Goal: Task Accomplishment & Management: Manage account settings

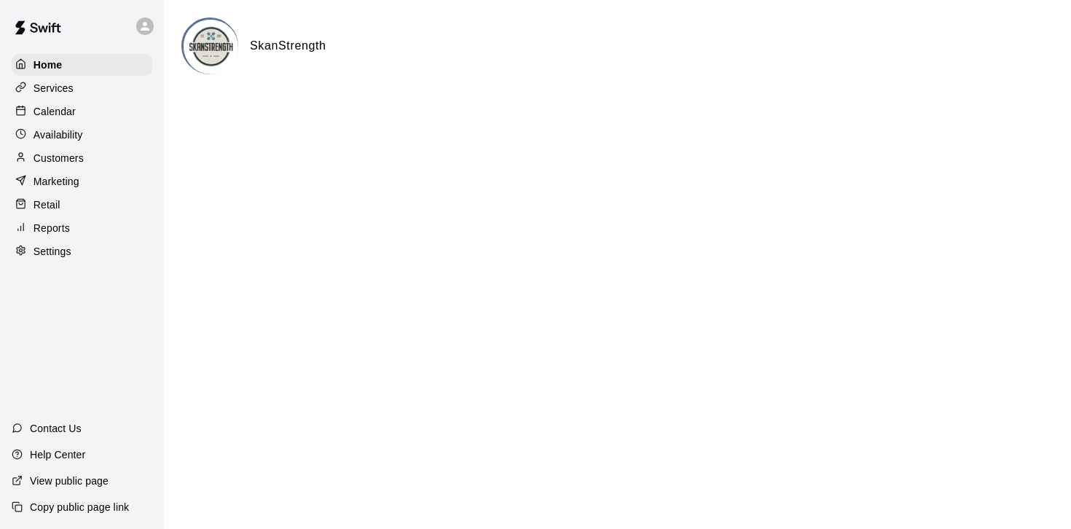
click at [95, 161] on div "Customers" at bounding box center [82, 158] width 141 height 22
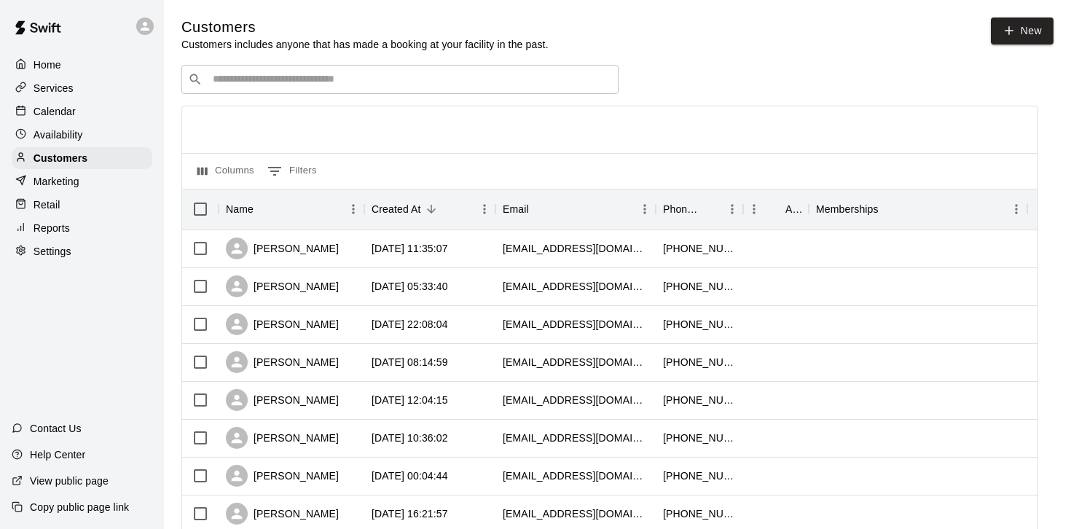
click at [393, 74] on input "Search customers by name or email" at bounding box center [410, 79] width 404 height 15
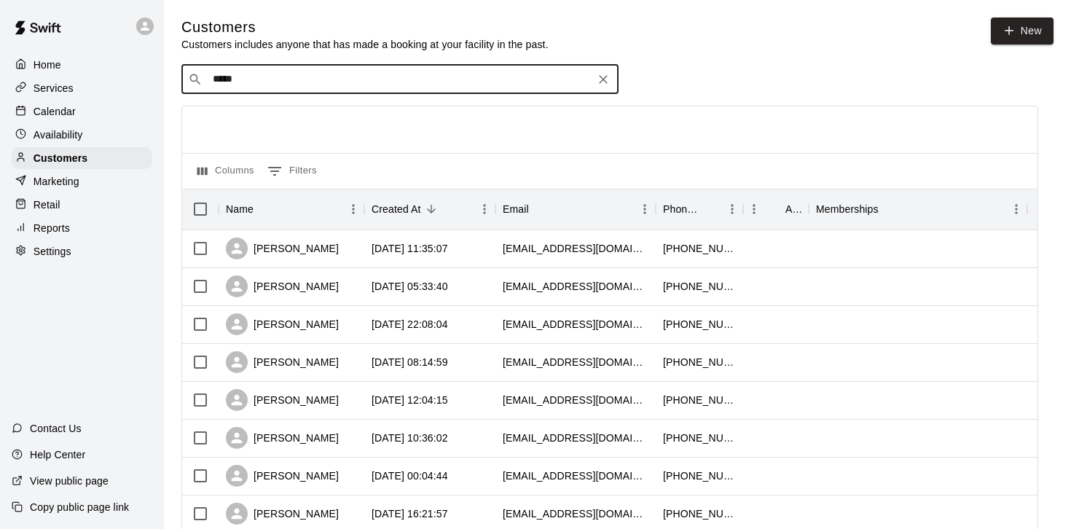
type input "******"
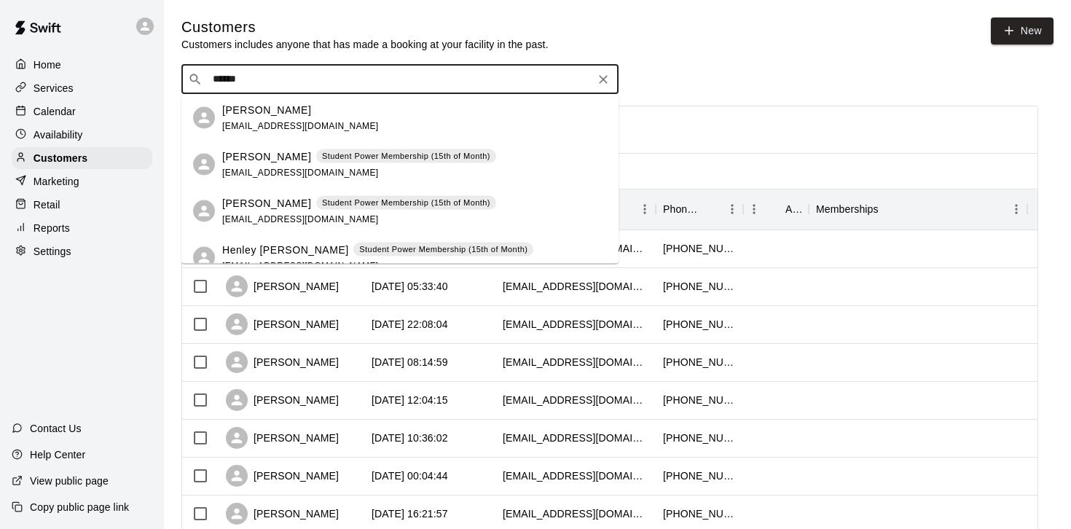
click at [394, 159] on p "Student Power Membership (15th of Month)" at bounding box center [406, 156] width 168 height 12
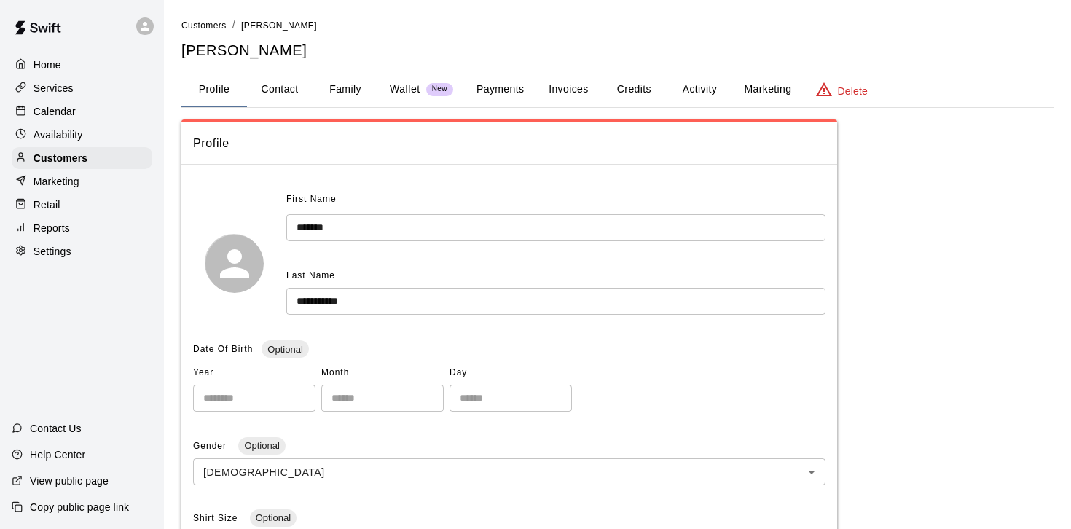
click at [494, 91] on button "Payments" at bounding box center [500, 89] width 71 height 35
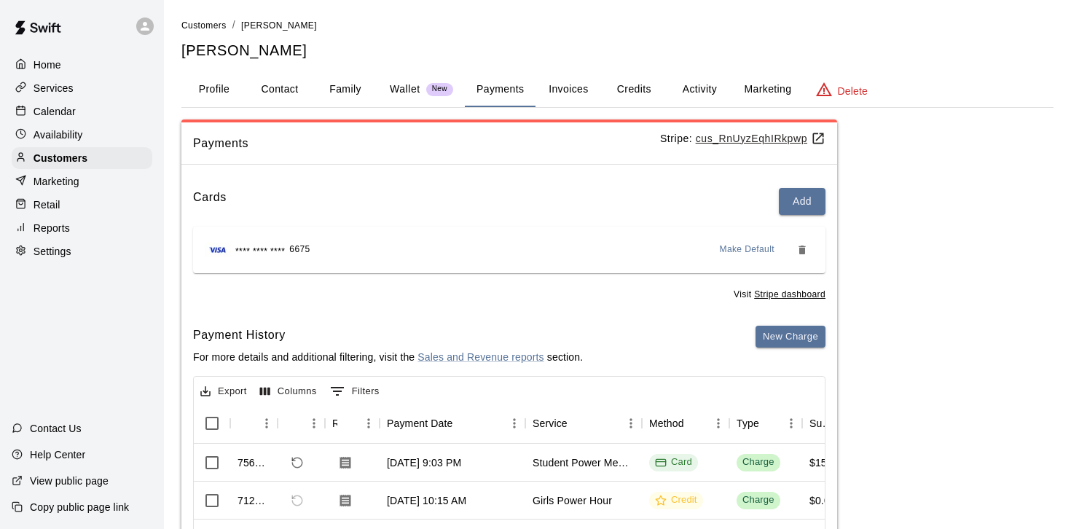
click at [417, 97] on button "Wallet New" at bounding box center [421, 89] width 87 height 35
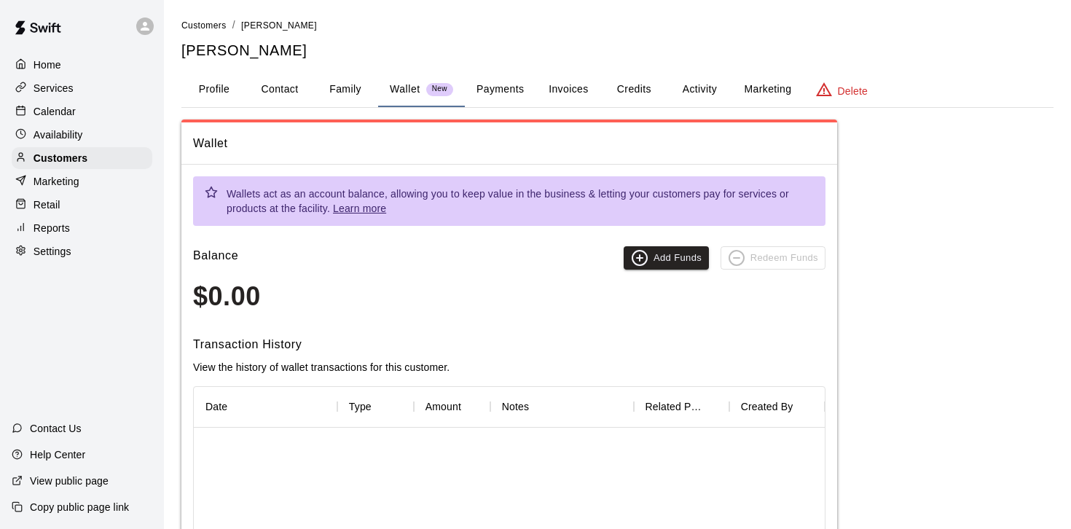
click at [503, 86] on button "Payments" at bounding box center [500, 89] width 71 height 35
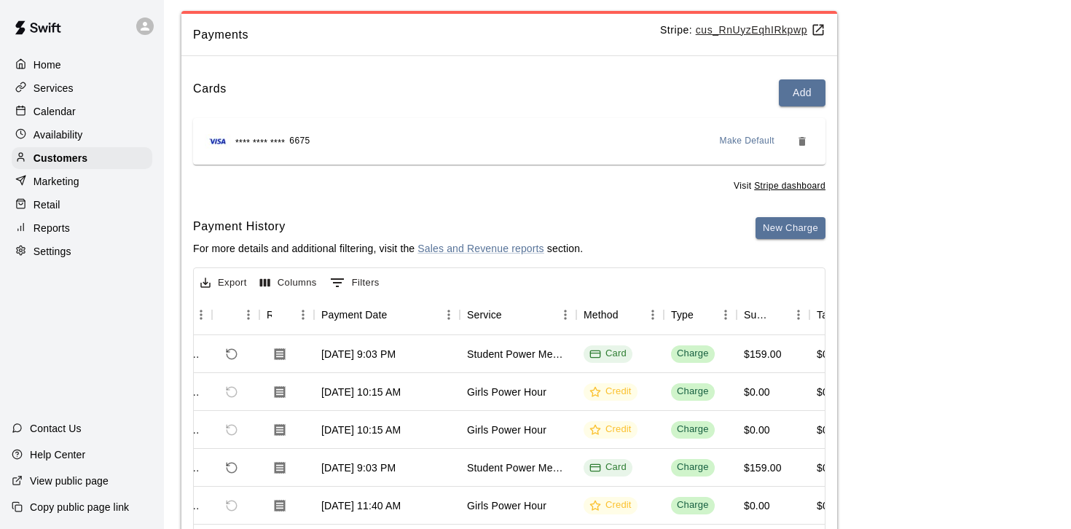
scroll to position [60, 0]
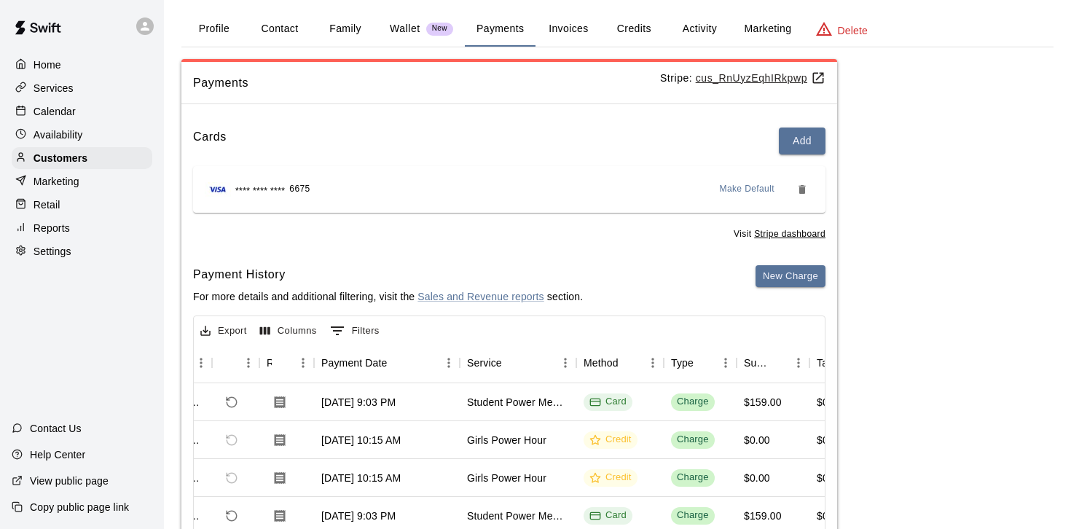
click at [415, 36] on p "Wallet" at bounding box center [405, 28] width 31 height 15
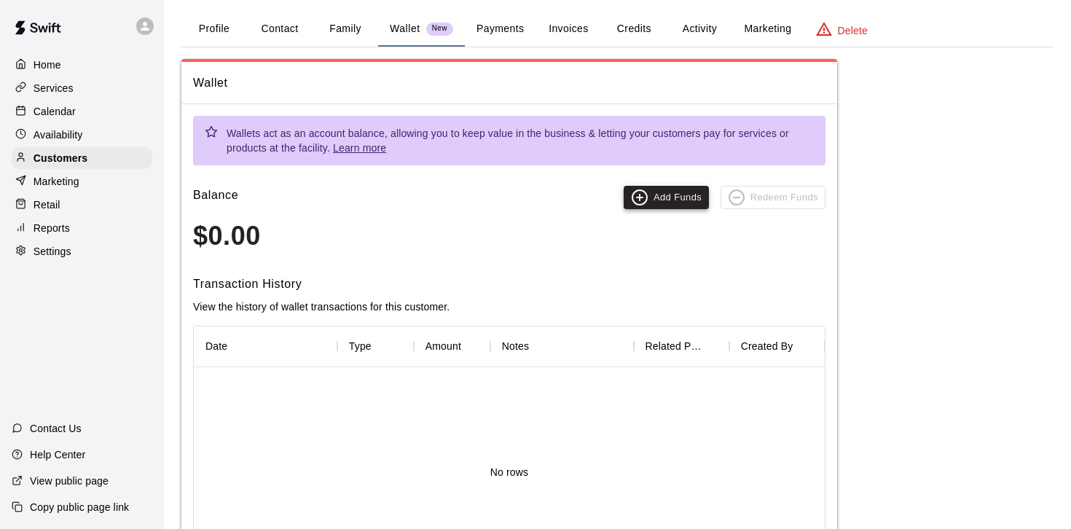
click at [648, 195] on button "Add Funds" at bounding box center [666, 197] width 85 height 23
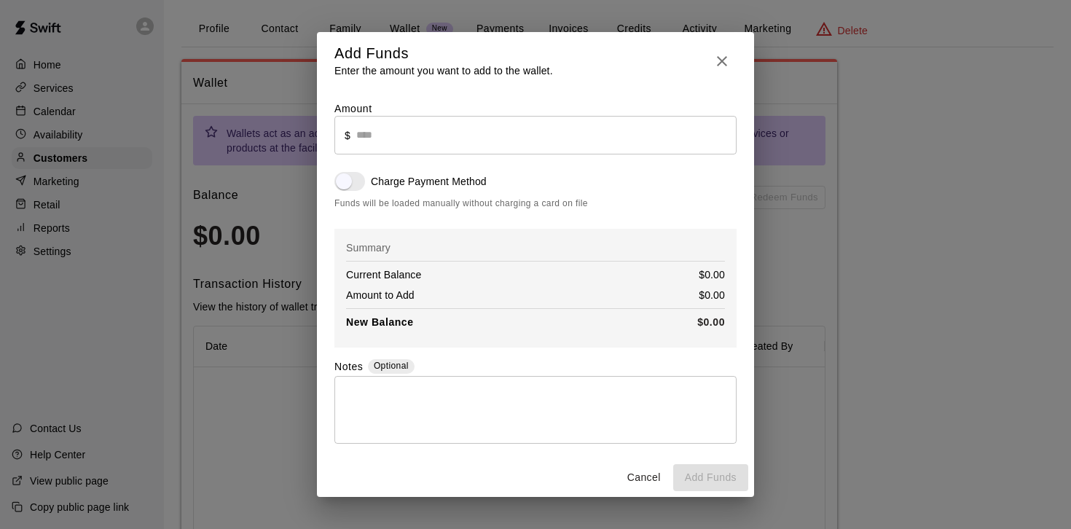
click at [383, 133] on input "text" at bounding box center [546, 135] width 380 height 39
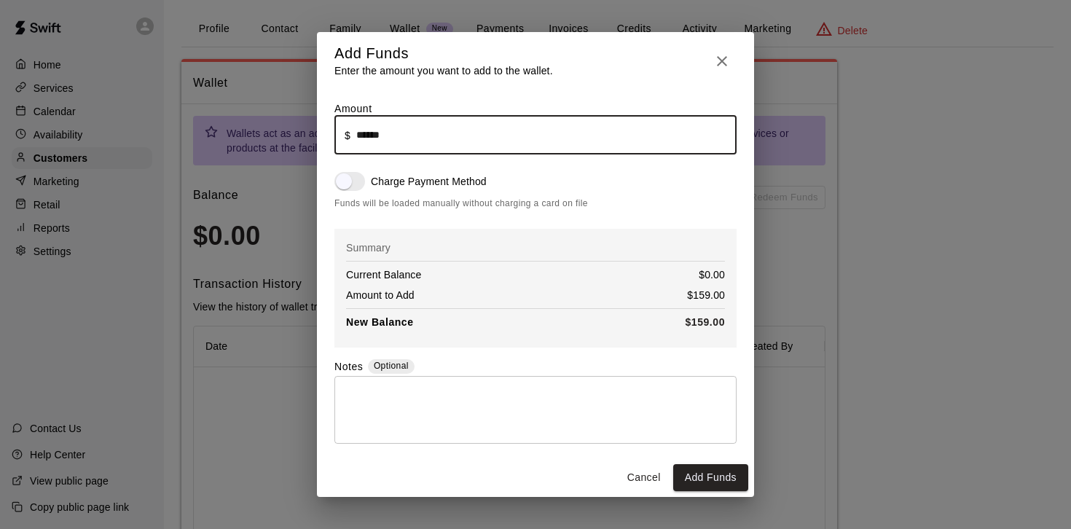
type input "******"
click at [589, 415] on textarea at bounding box center [536, 410] width 382 height 44
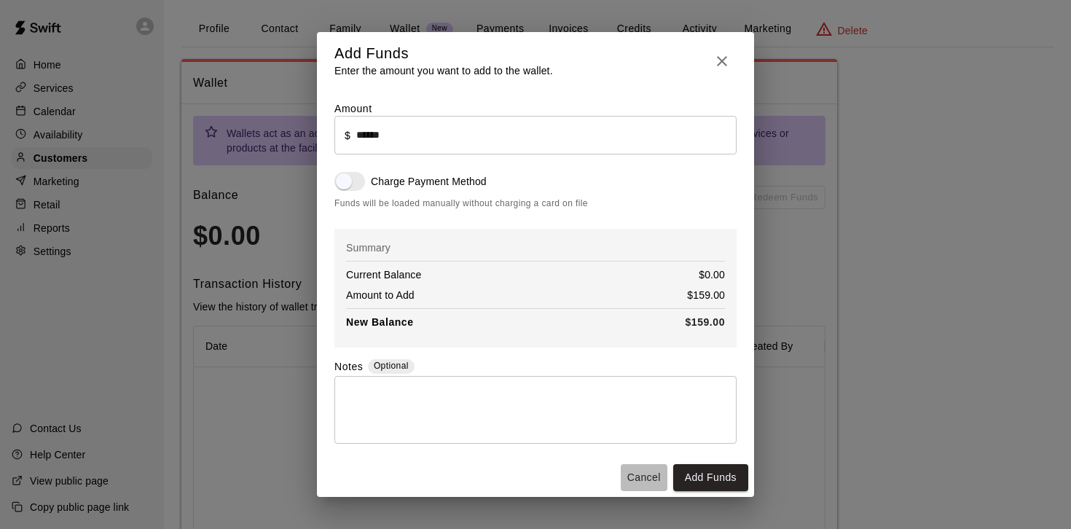
click at [639, 477] on button "Cancel" at bounding box center [644, 477] width 47 height 27
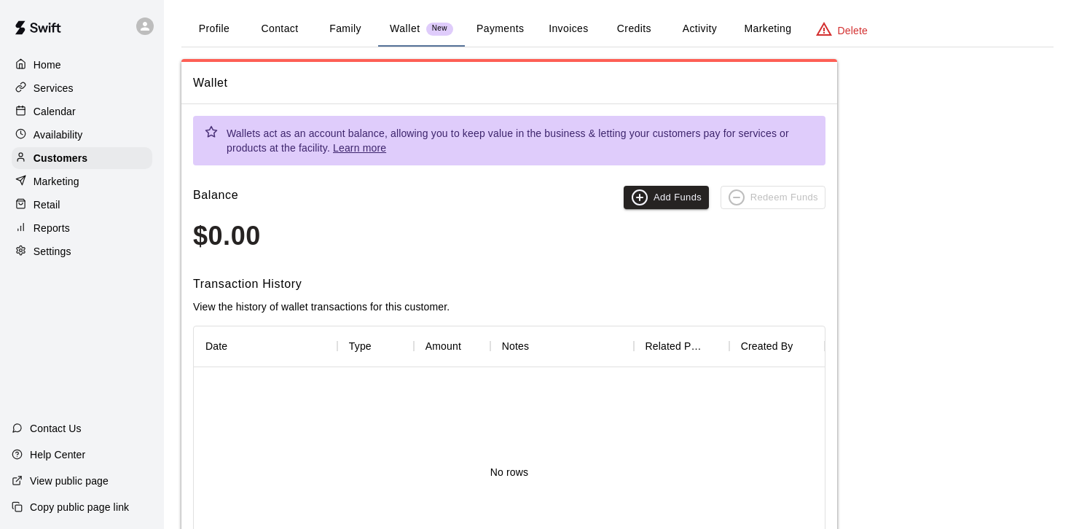
click at [564, 30] on button "Invoices" at bounding box center [569, 29] width 66 height 35
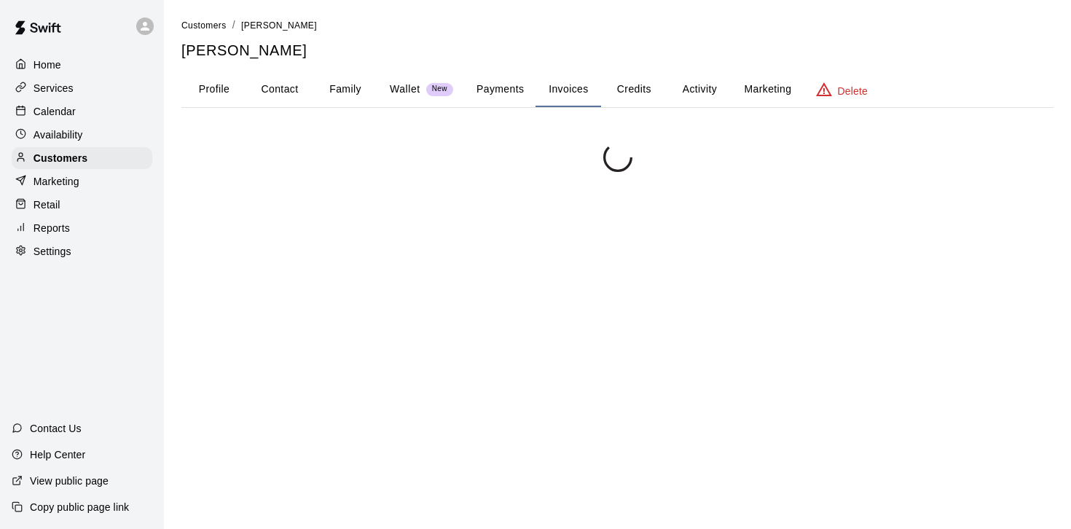
scroll to position [0, 0]
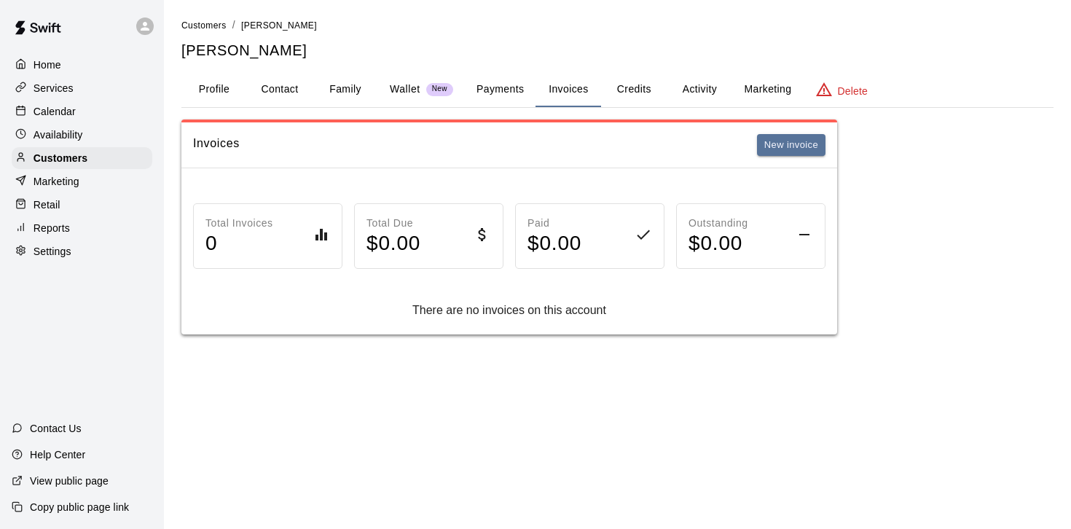
click at [516, 91] on button "Payments" at bounding box center [500, 89] width 71 height 35
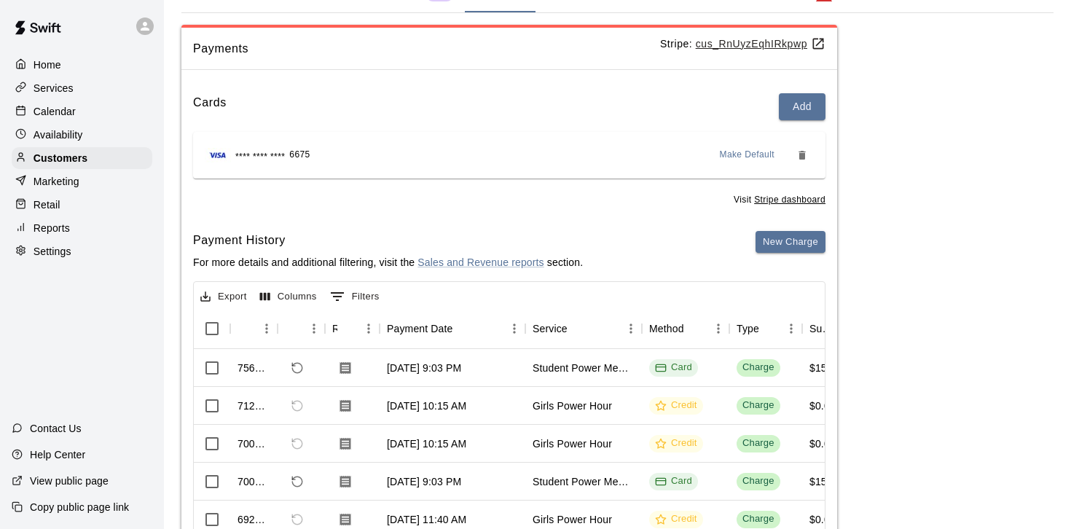
scroll to position [123, 0]
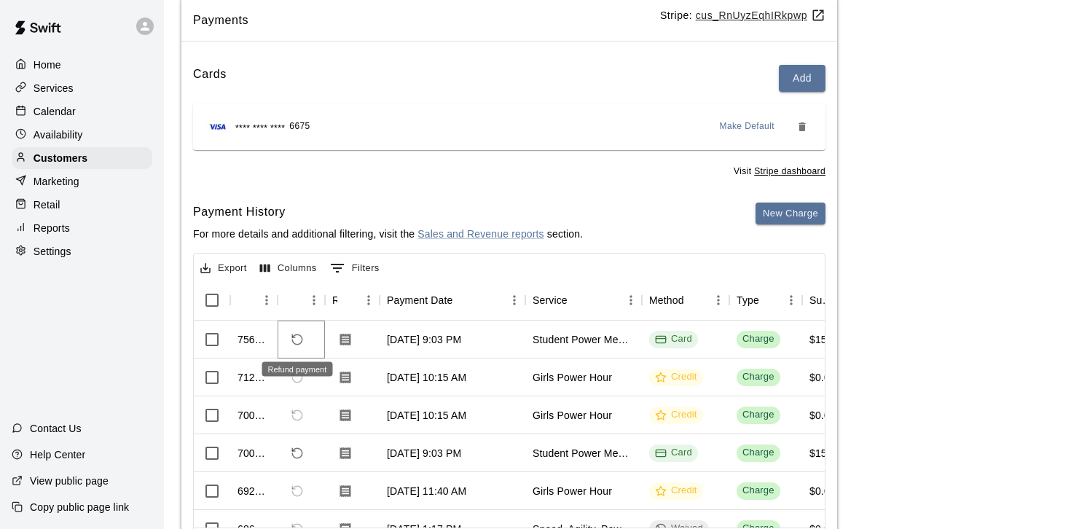
click at [298, 342] on icon "Refund payment" at bounding box center [297, 339] width 13 height 13
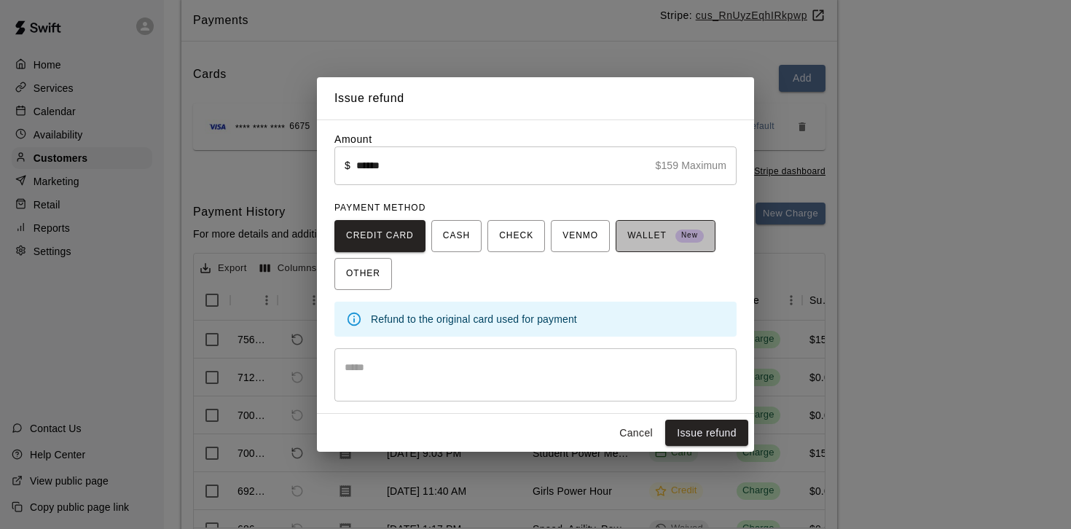
click at [670, 226] on span "WALLET New" at bounding box center [665, 235] width 77 height 23
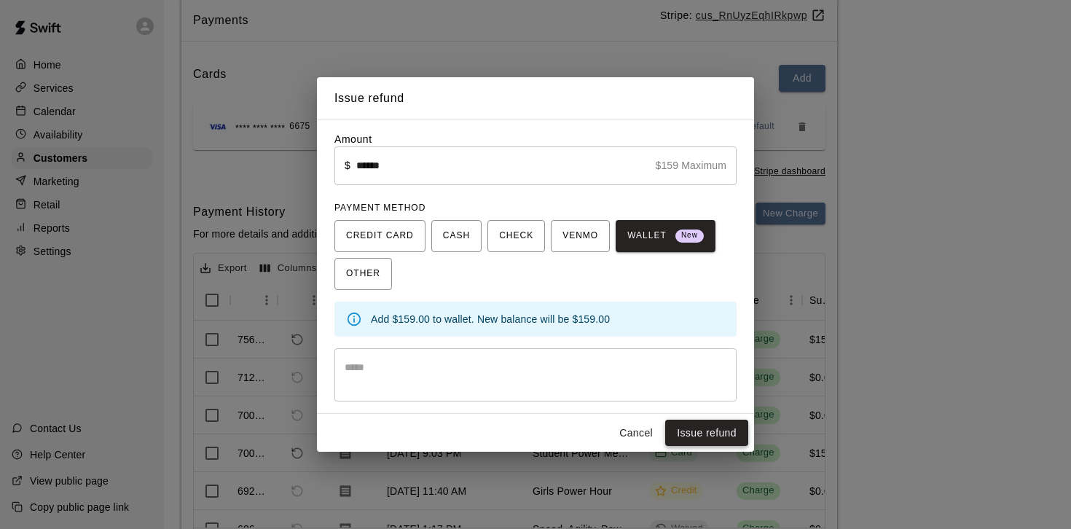
click at [716, 439] on button "Issue refund" at bounding box center [706, 433] width 83 height 27
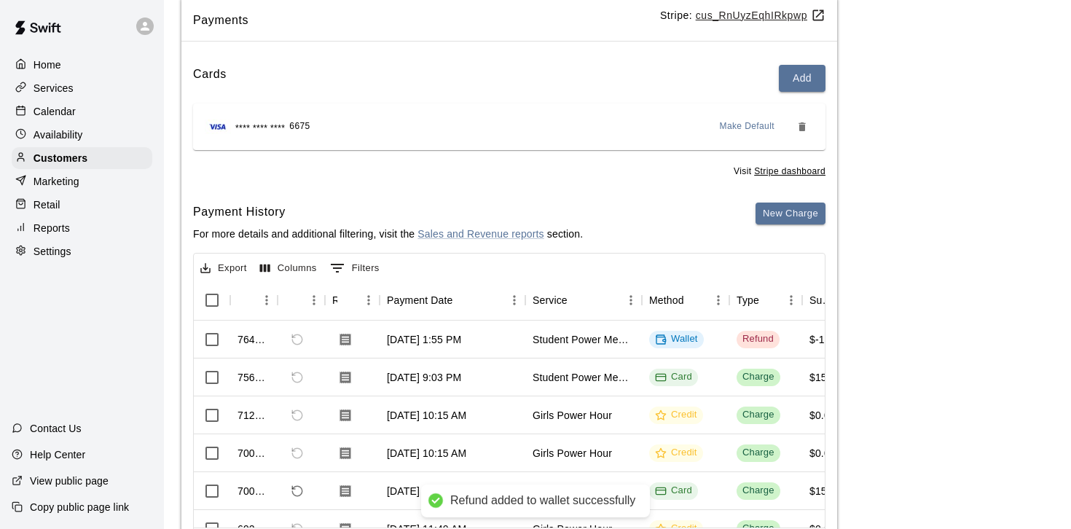
scroll to position [119, 0]
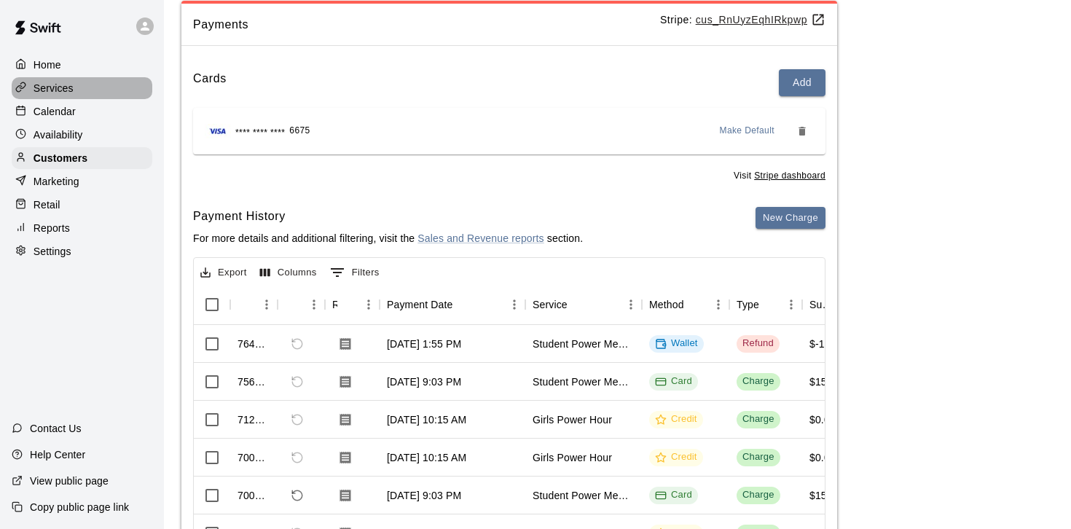
click at [63, 86] on p "Services" at bounding box center [54, 88] width 40 height 15
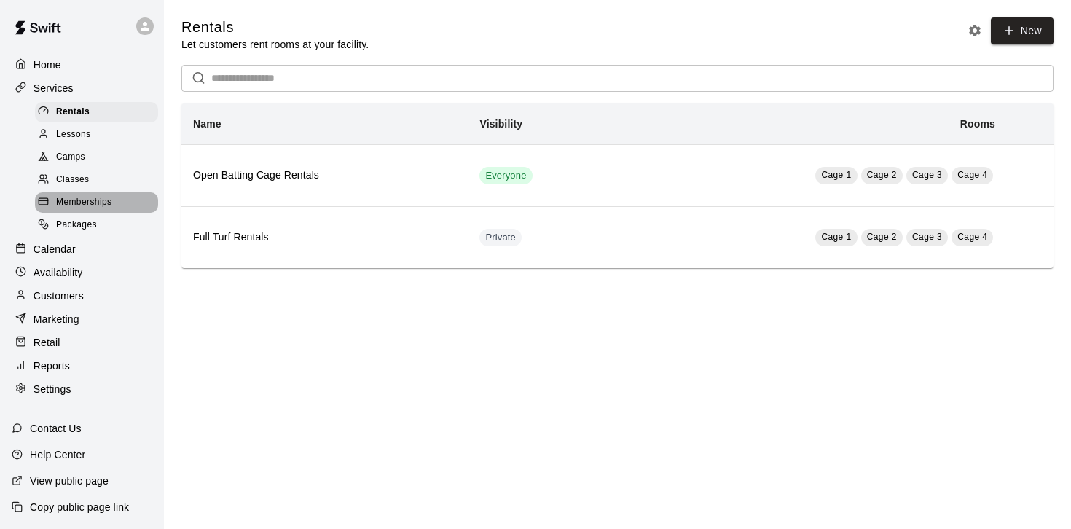
click at [77, 204] on span "Memberships" at bounding box center [83, 202] width 55 height 15
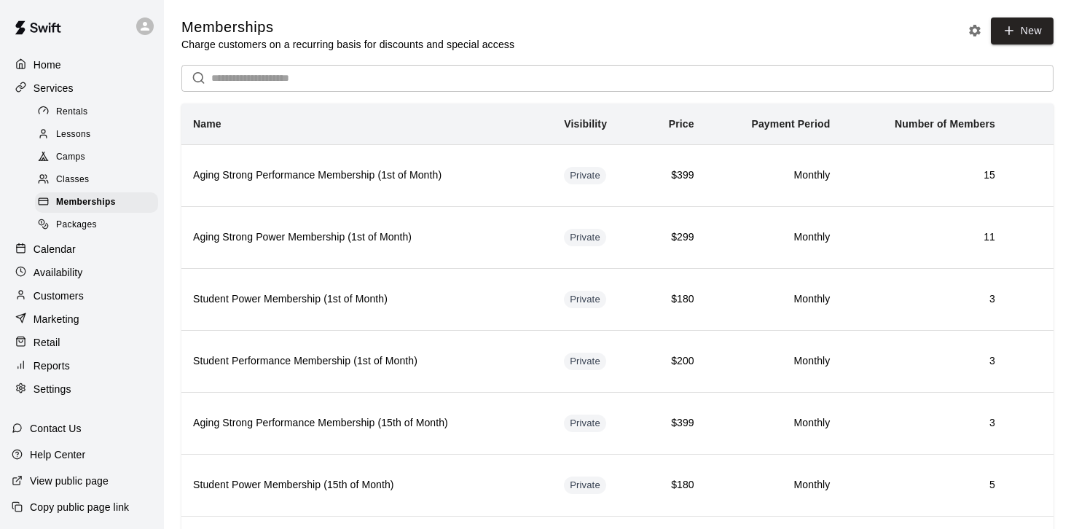
click at [79, 225] on span "Packages" at bounding box center [76, 225] width 41 height 15
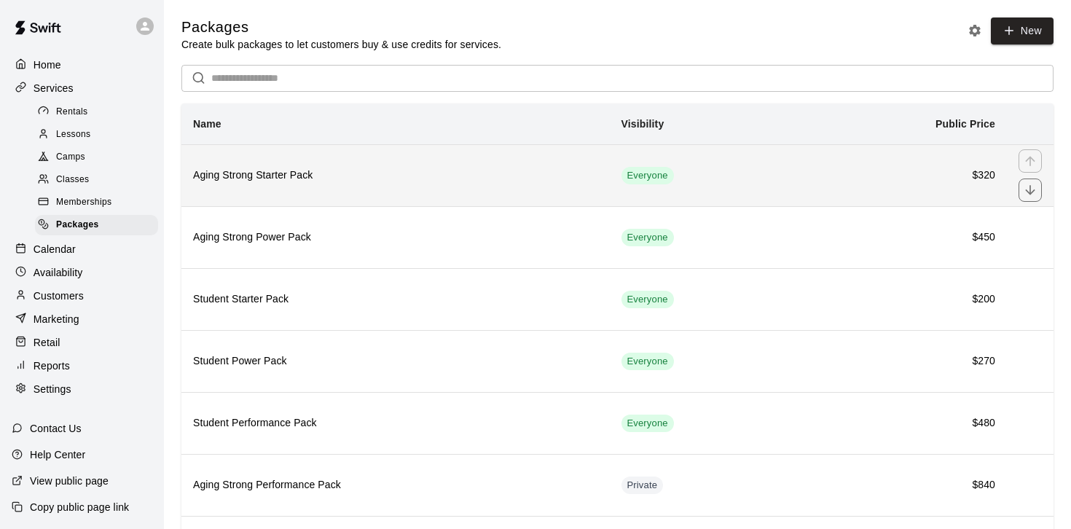
click at [392, 183] on h6 "Aging Strong Starter Pack" at bounding box center [395, 176] width 405 height 16
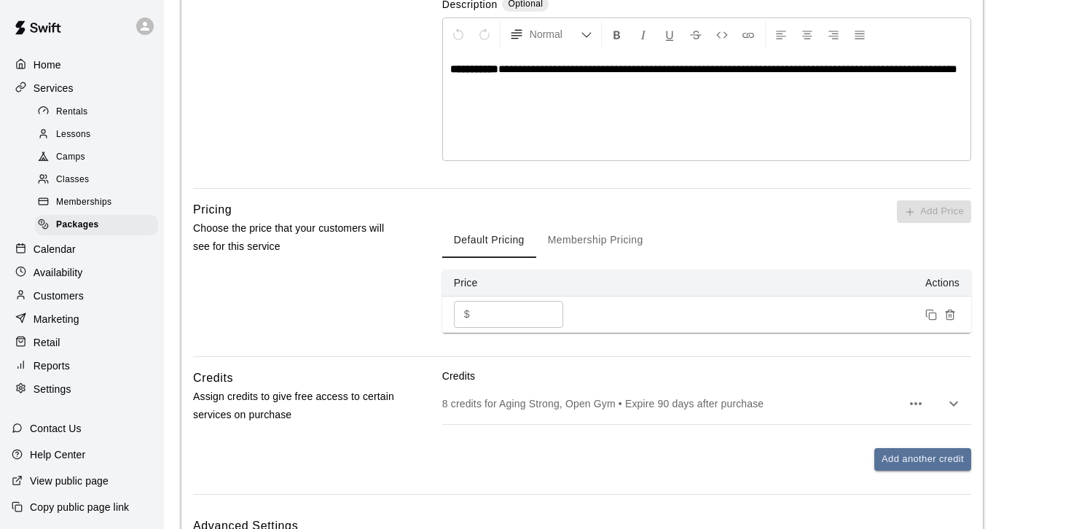
scroll to position [351, 0]
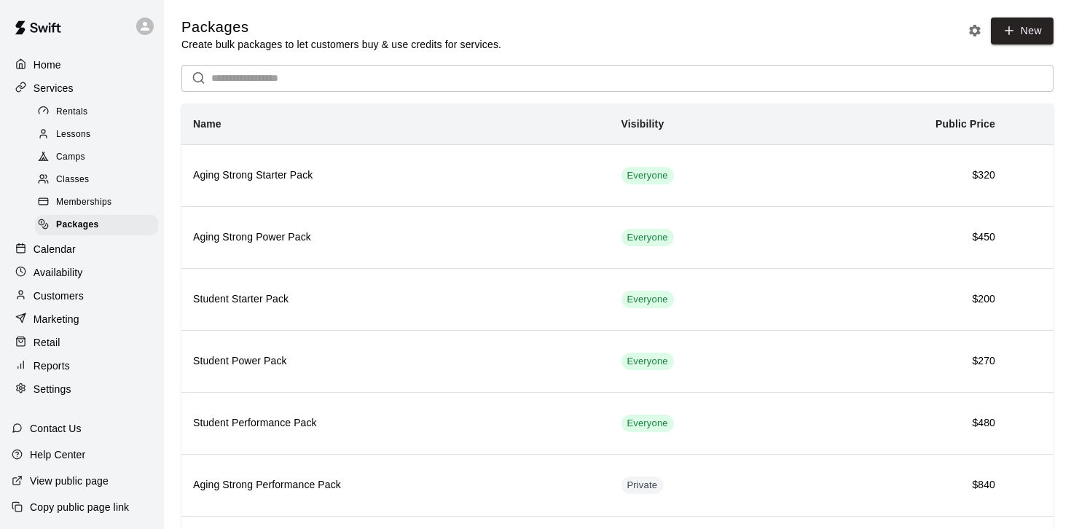
click at [64, 250] on p "Calendar" at bounding box center [55, 249] width 42 height 15
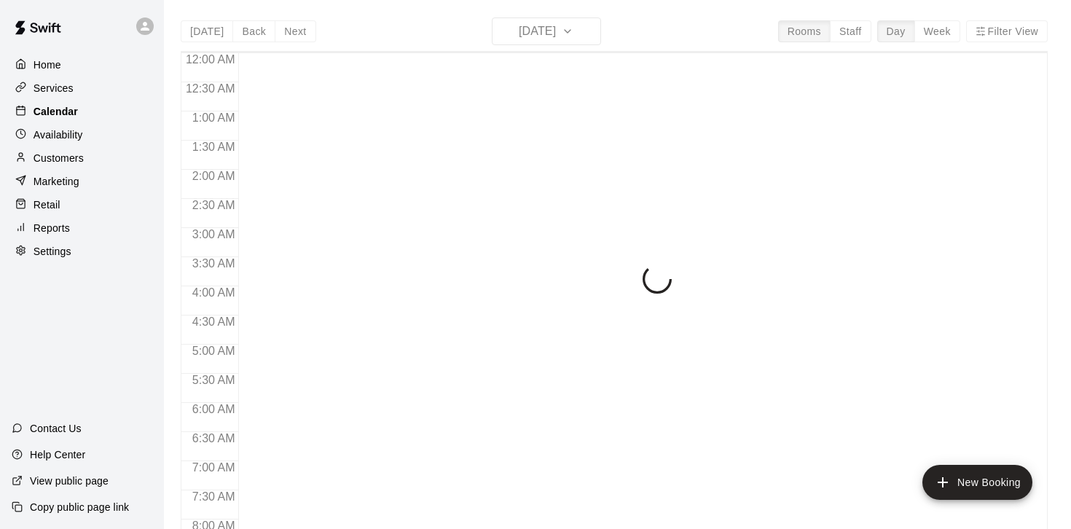
scroll to position [817, 0]
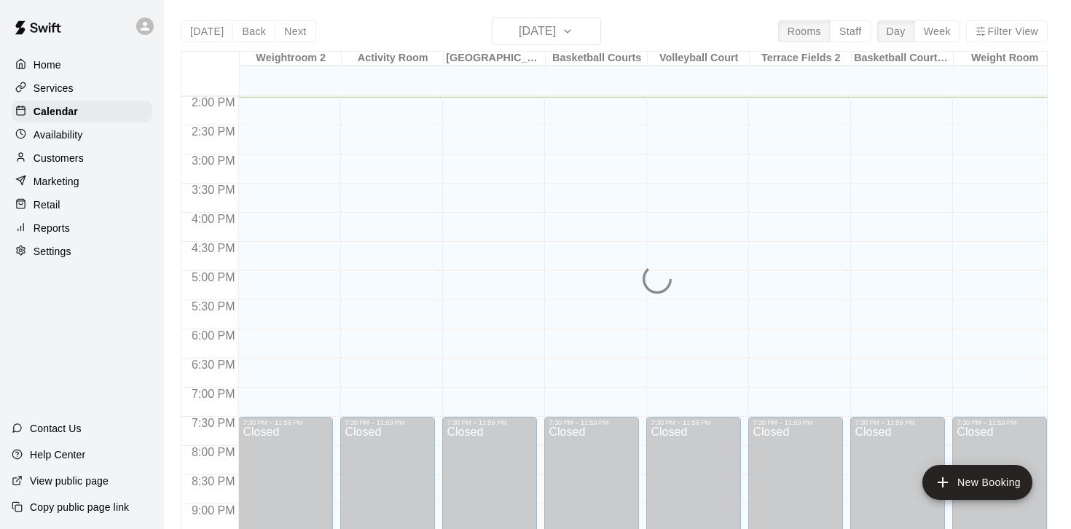
click at [68, 155] on p "Customers" at bounding box center [59, 158] width 50 height 15
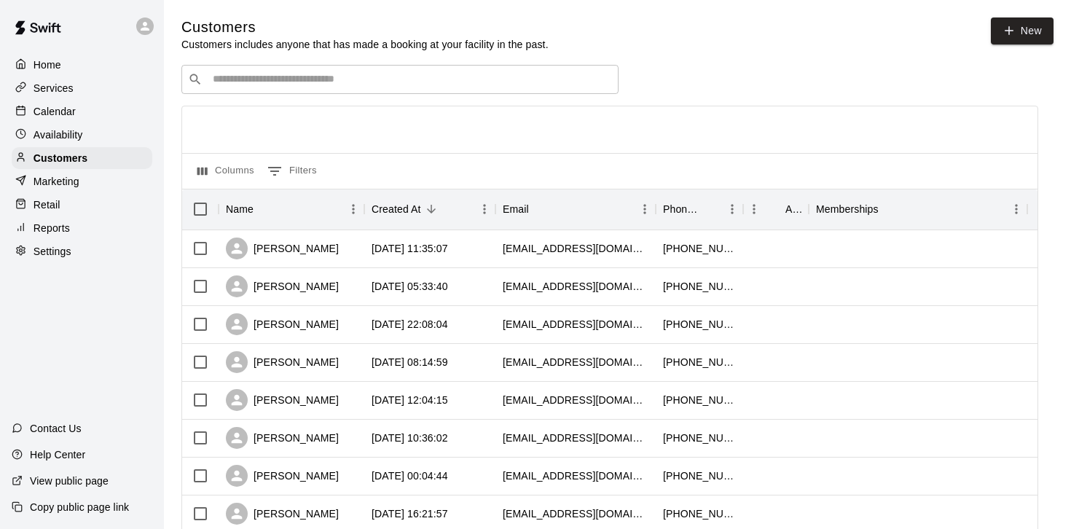
click at [317, 76] on input "Search customers by name or email" at bounding box center [410, 79] width 404 height 15
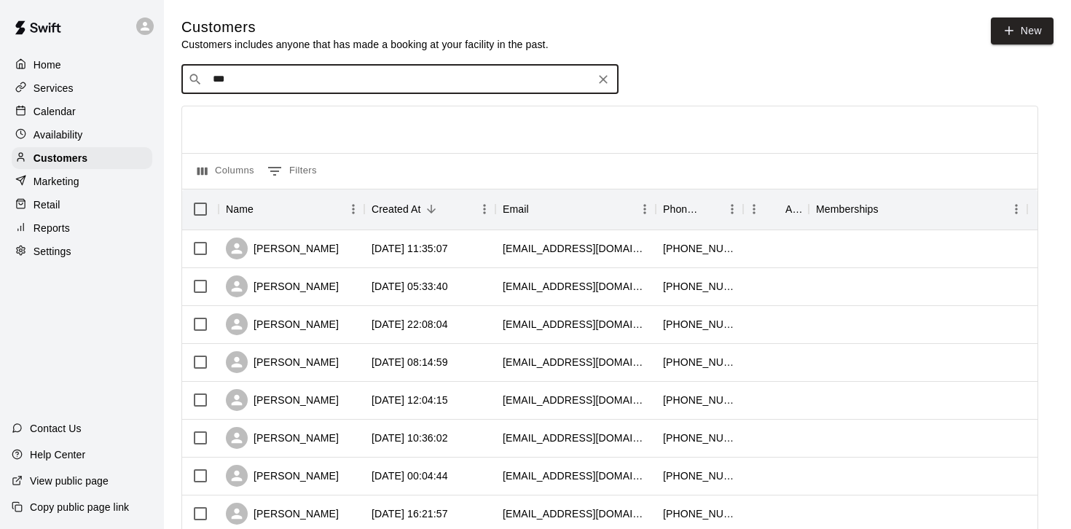
type input "****"
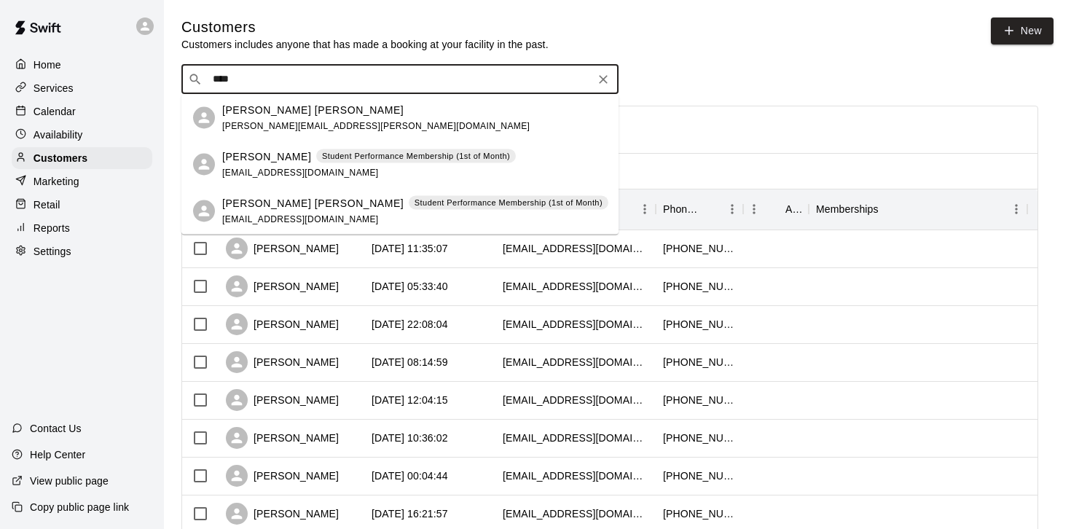
click at [281, 168] on span "sue.polcovich@icloud.com" at bounding box center [300, 172] width 157 height 10
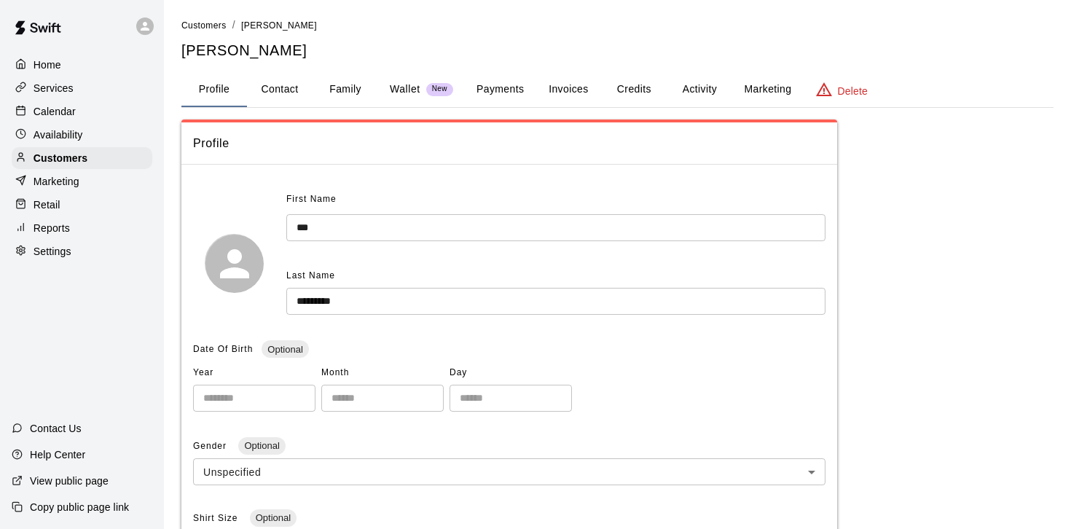
scroll to position [255, 0]
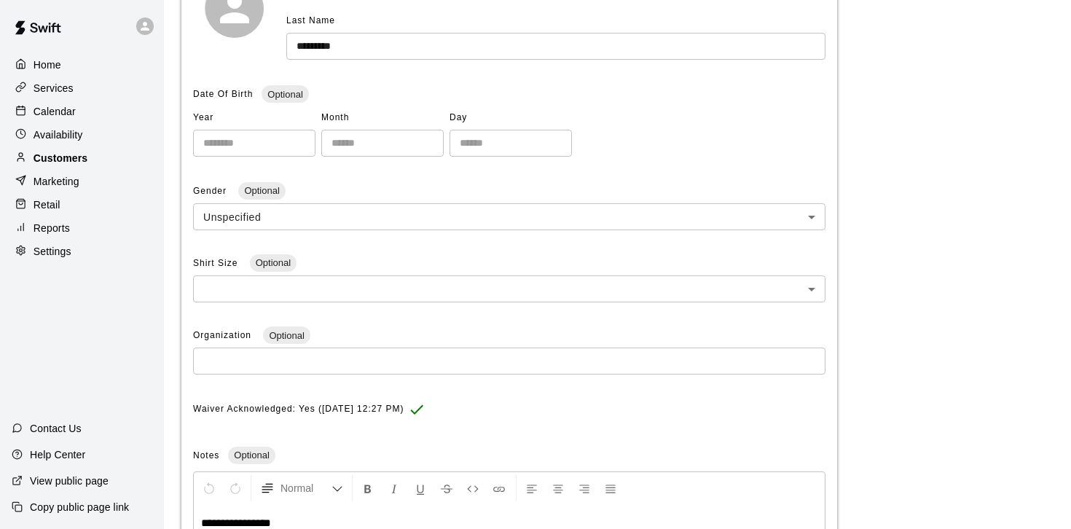
click at [64, 160] on p "Customers" at bounding box center [61, 158] width 54 height 15
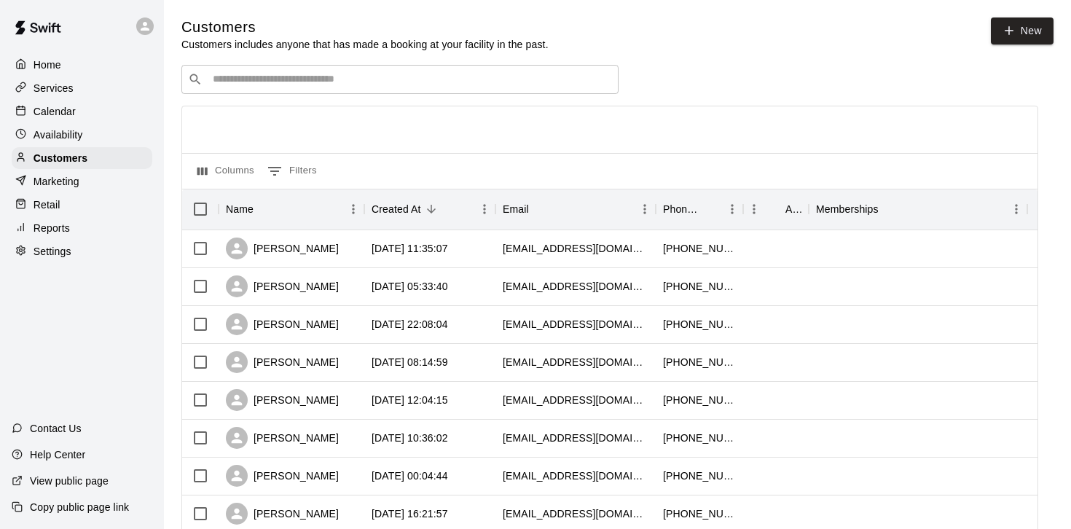
click at [366, 92] on div "​ ​" at bounding box center [399, 79] width 437 height 29
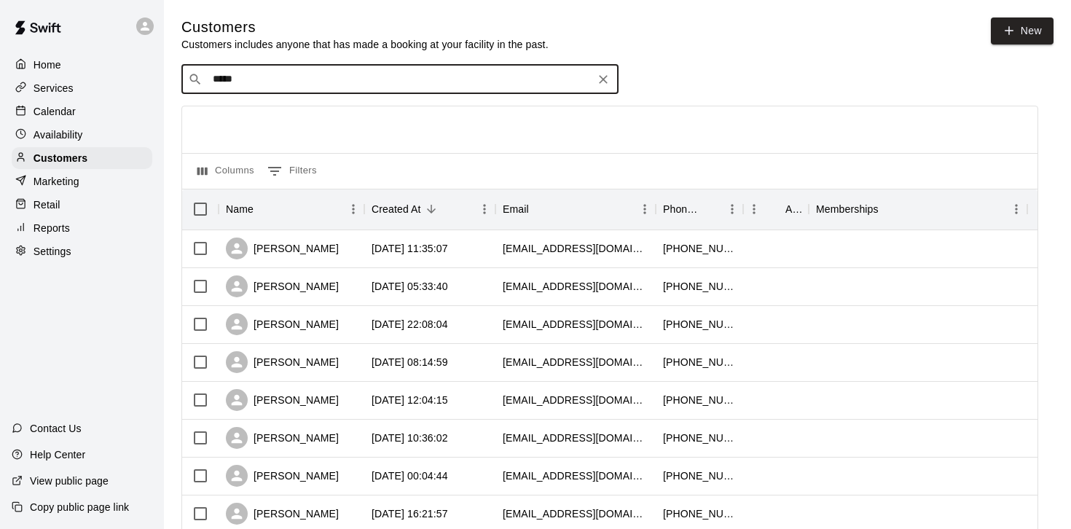
type input "******"
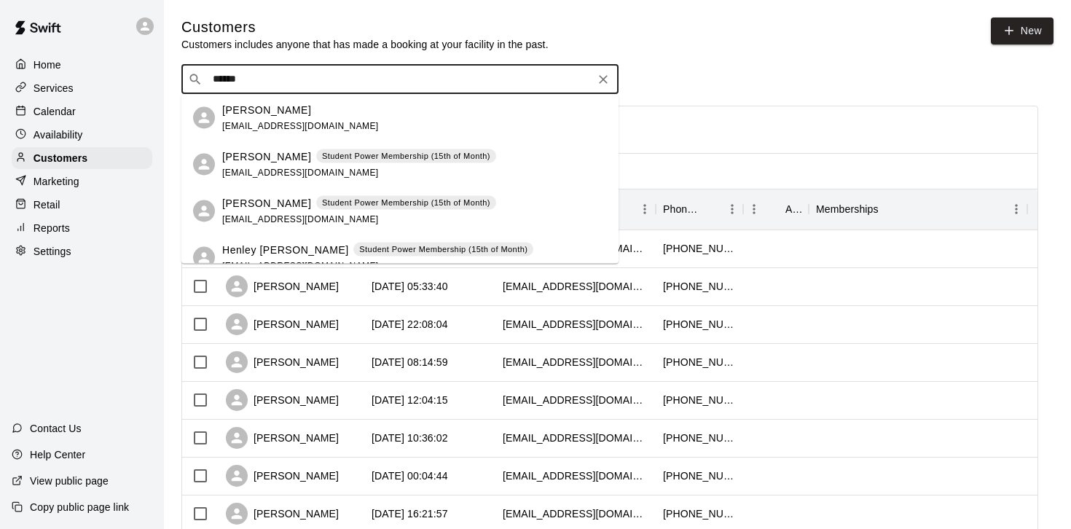
click at [311, 161] on p "Vincent Schoonmaker" at bounding box center [266, 156] width 89 height 15
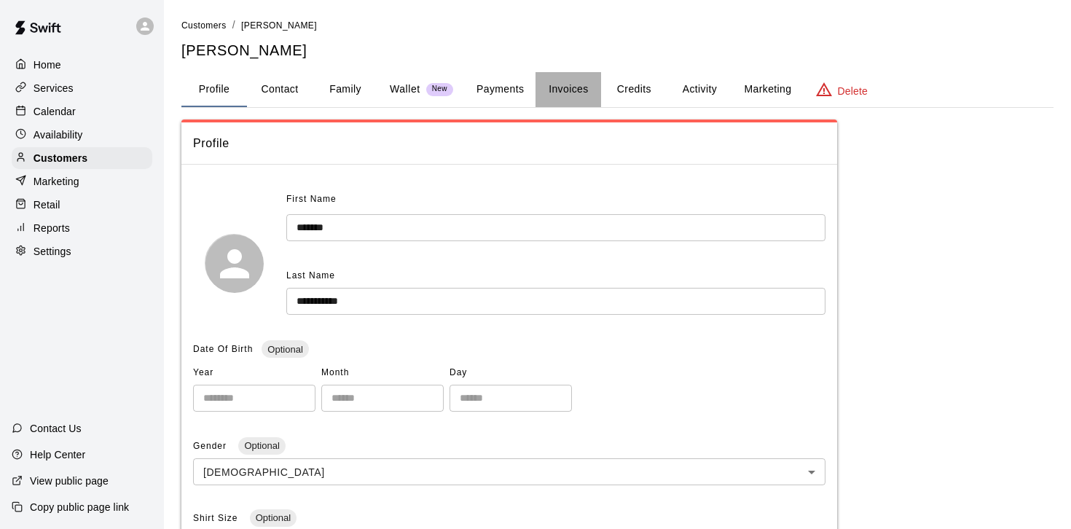
click at [560, 93] on button "Invoices" at bounding box center [569, 89] width 66 height 35
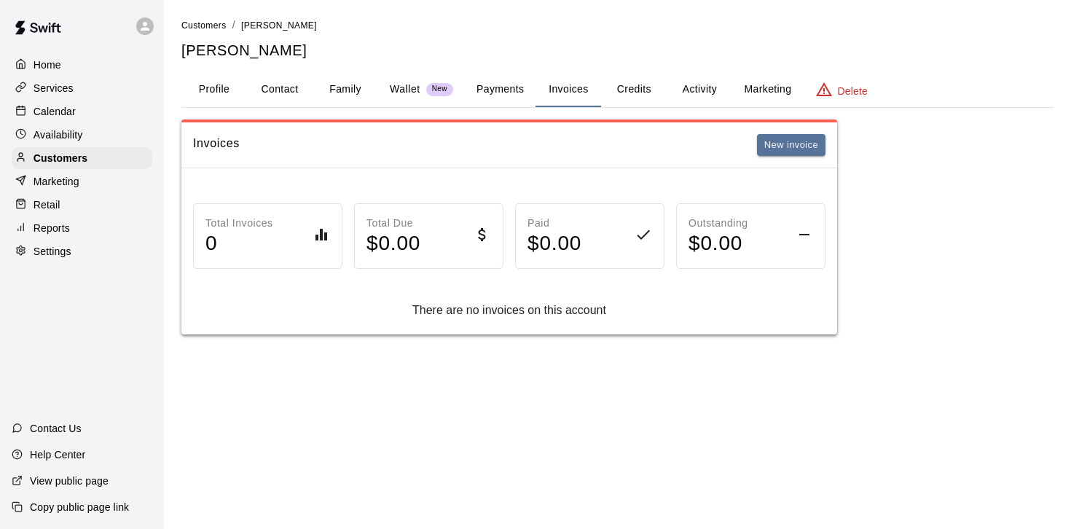
click at [510, 90] on button "Payments" at bounding box center [500, 89] width 71 height 35
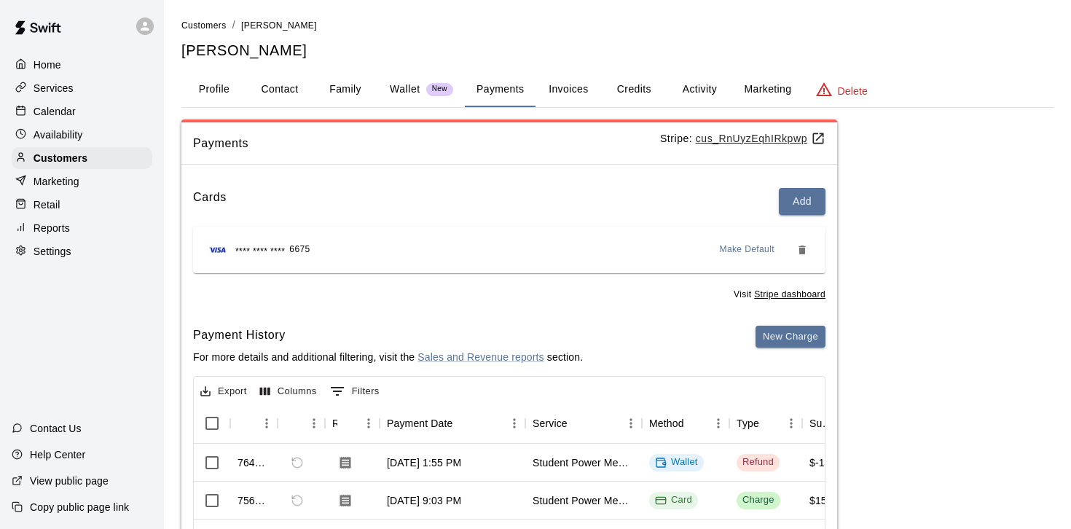
click at [775, 134] on u "cus_RnUyzEqhIRkpwp" at bounding box center [761, 139] width 130 height 12
click at [79, 156] on p "Customers" at bounding box center [61, 158] width 54 height 15
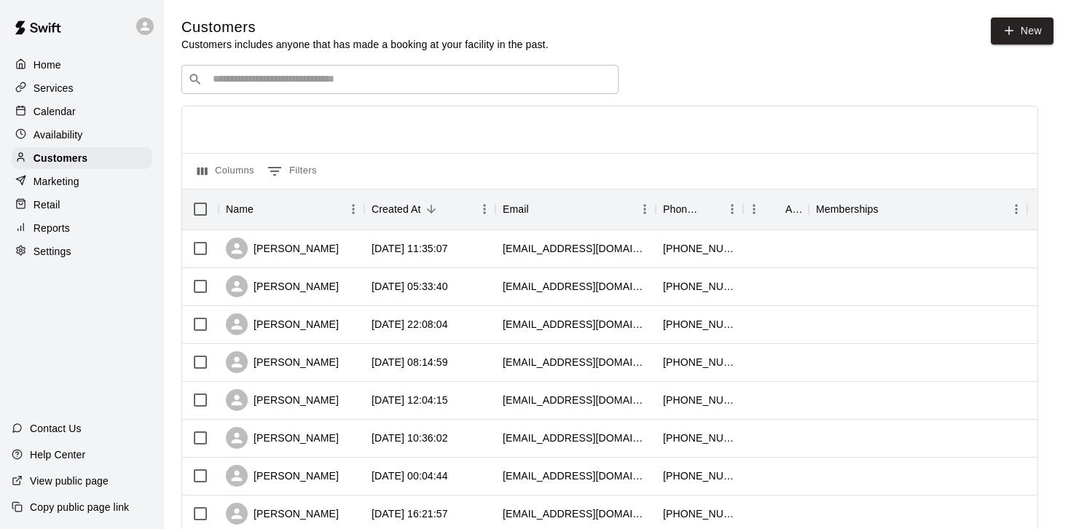
click at [281, 85] on input "Search customers by name or email" at bounding box center [410, 79] width 404 height 15
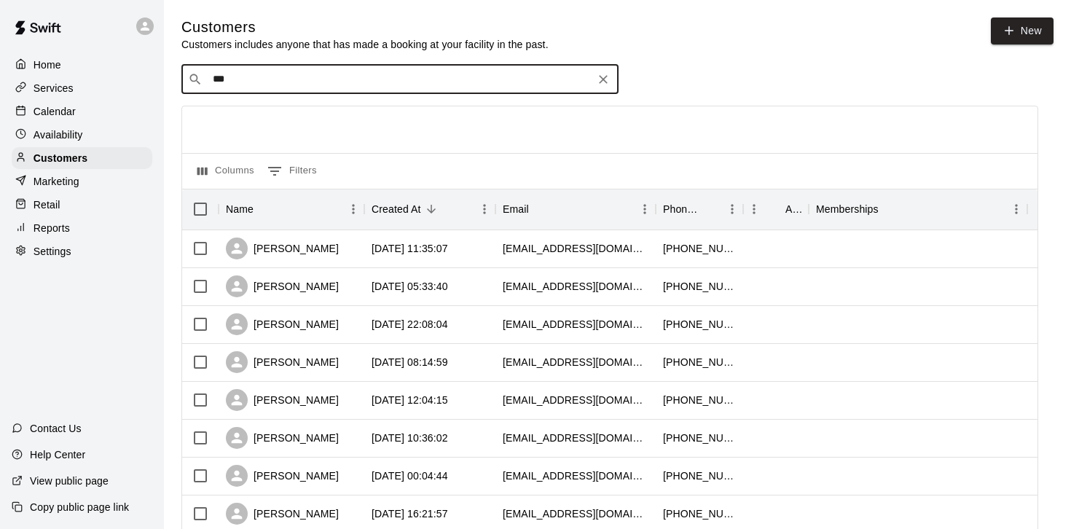
type input "****"
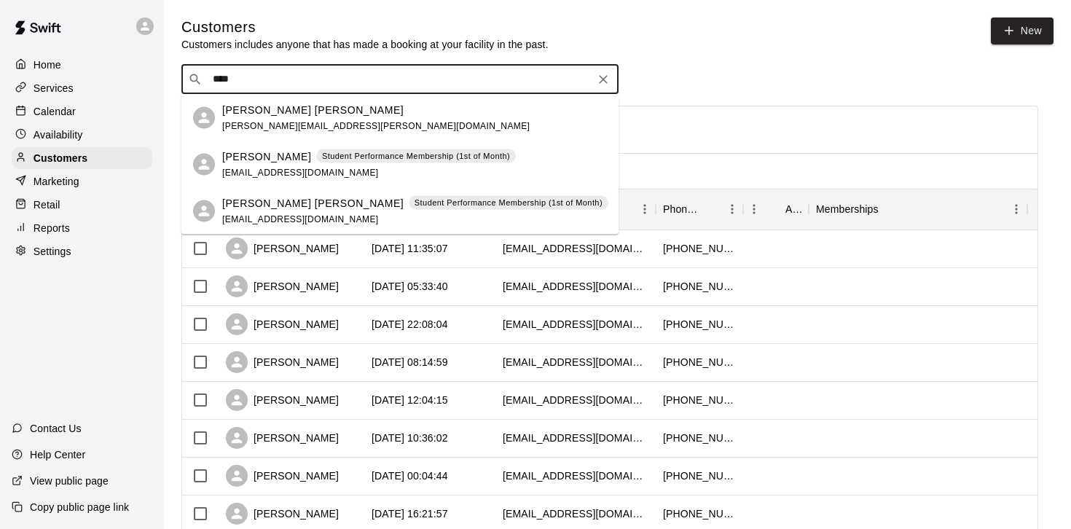
click at [265, 170] on span "sue.polcovich@icloud.com" at bounding box center [300, 172] width 157 height 10
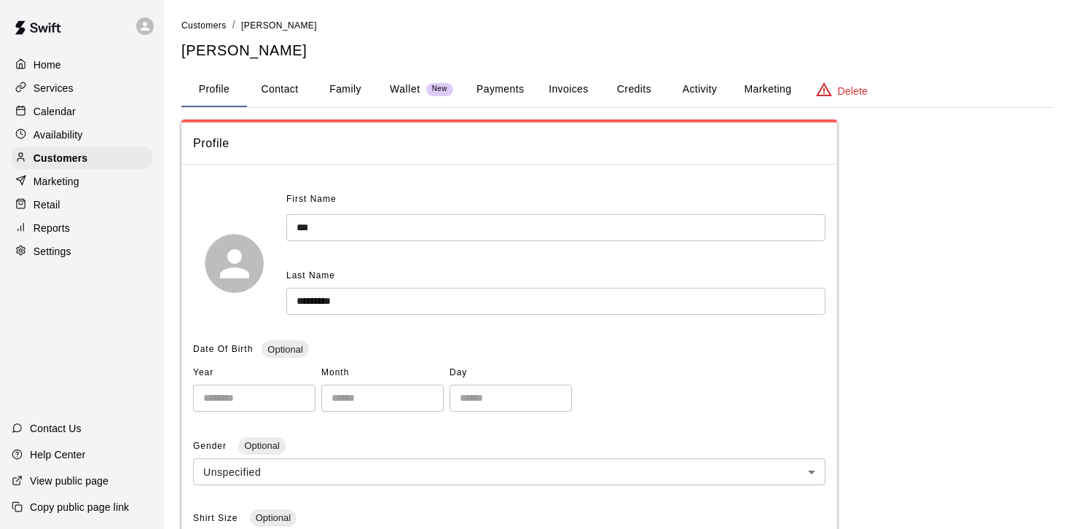
click at [568, 86] on button "Invoices" at bounding box center [569, 89] width 66 height 35
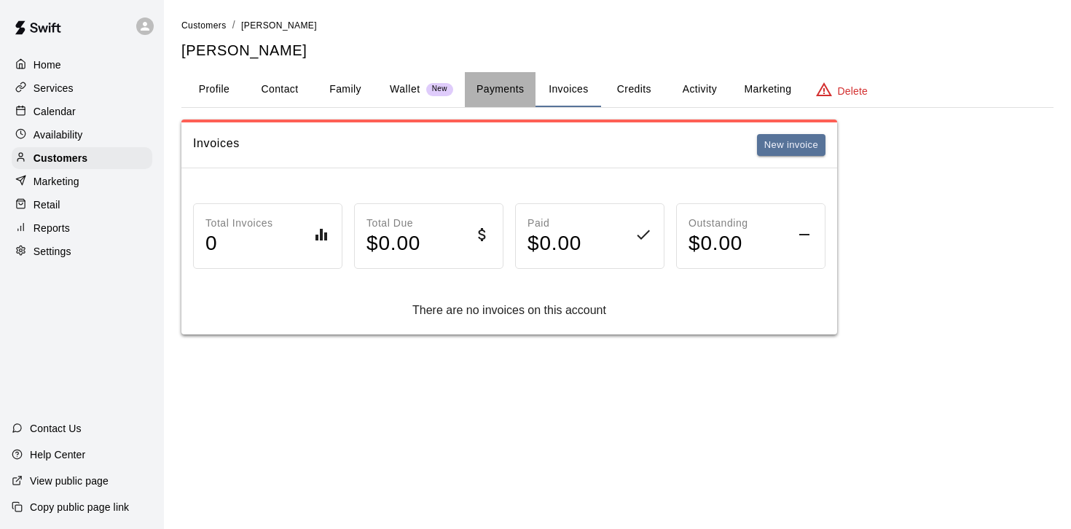
click at [501, 93] on button "Payments" at bounding box center [500, 89] width 71 height 35
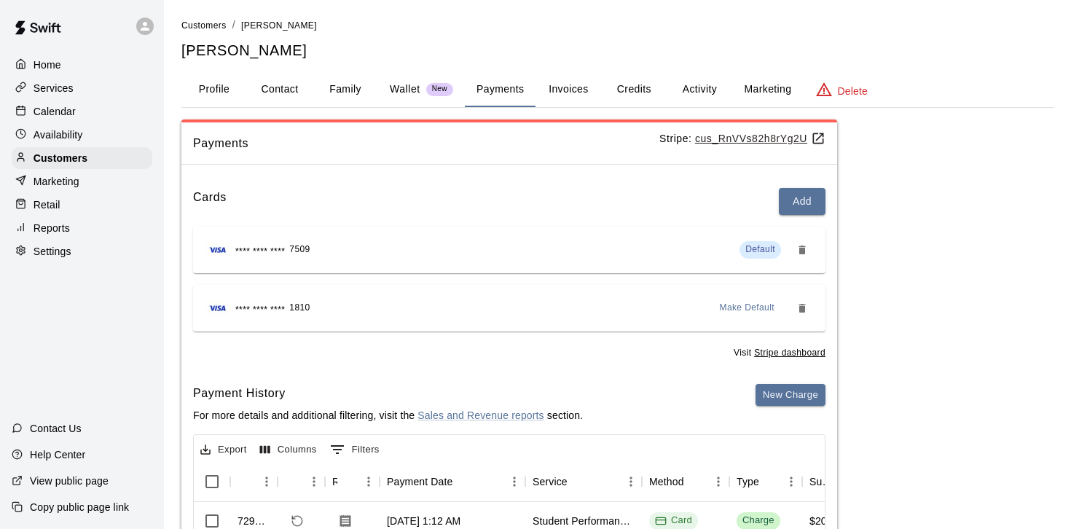
click at [732, 137] on u "cus_RnVVs82h8rYg2U" at bounding box center [760, 139] width 130 height 12
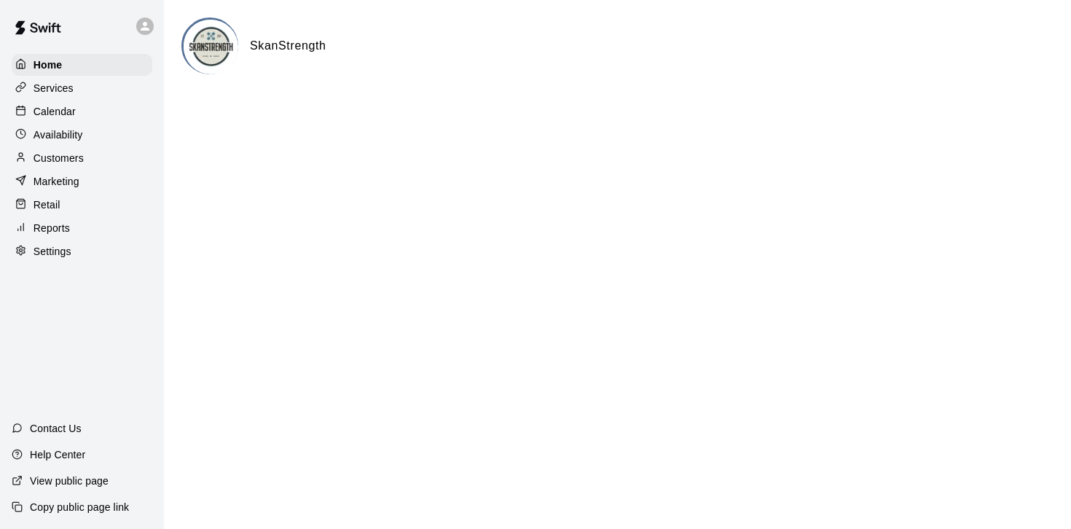
click at [46, 154] on p "Customers" at bounding box center [59, 158] width 50 height 15
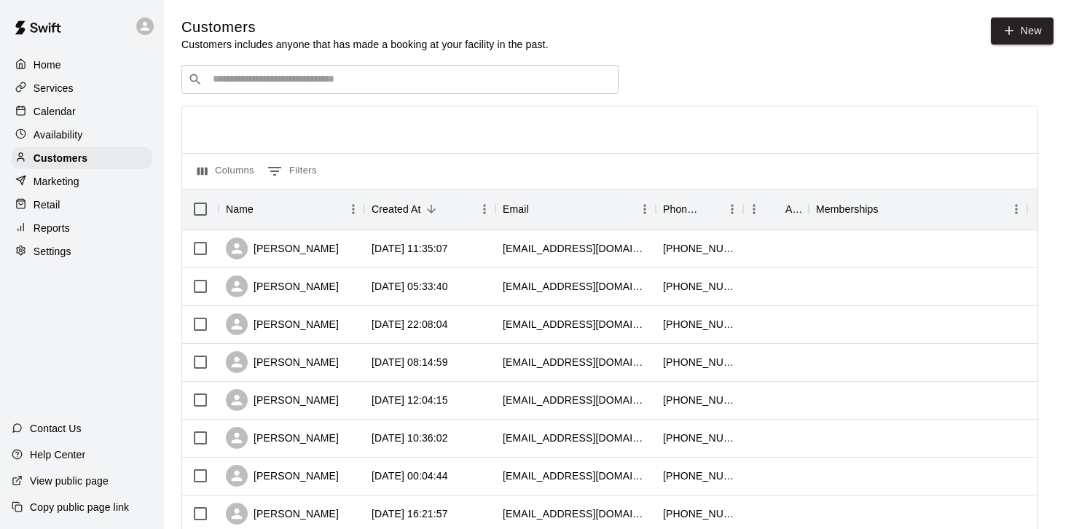
click at [321, 82] on input "Search customers by name or email" at bounding box center [410, 79] width 404 height 15
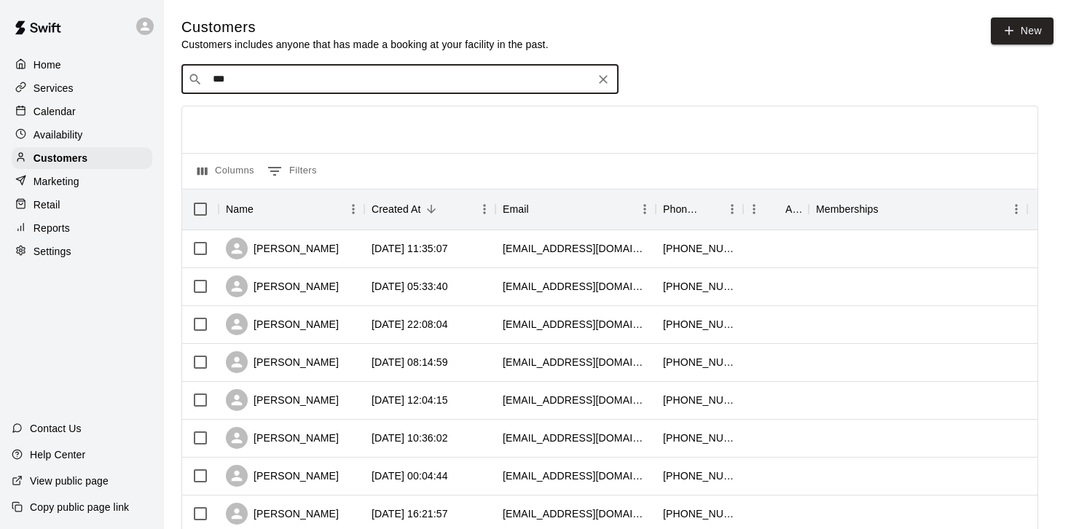
type input "****"
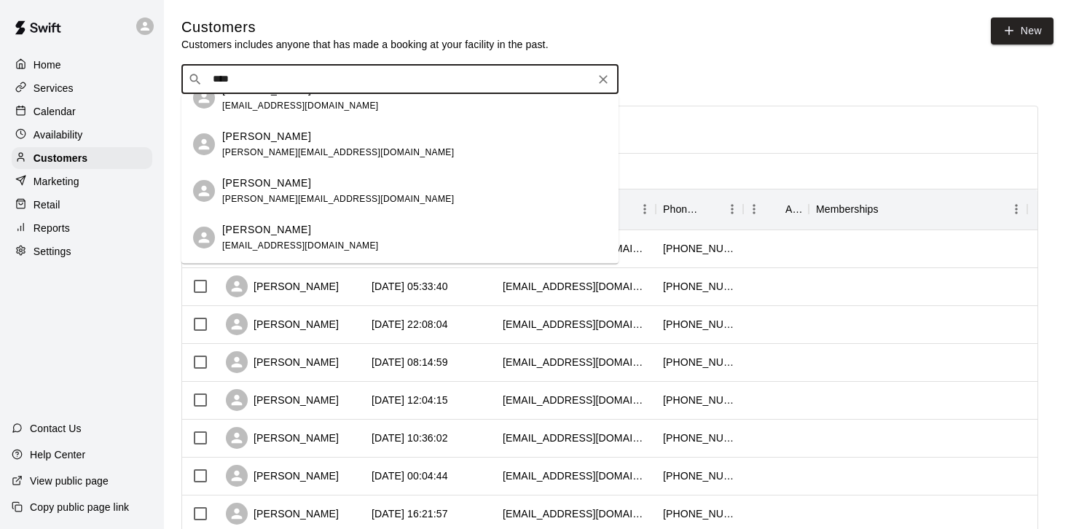
scroll to position [1043, 0]
click at [265, 246] on span "[EMAIL_ADDRESS][DOMAIN_NAME]" at bounding box center [300, 248] width 157 height 10
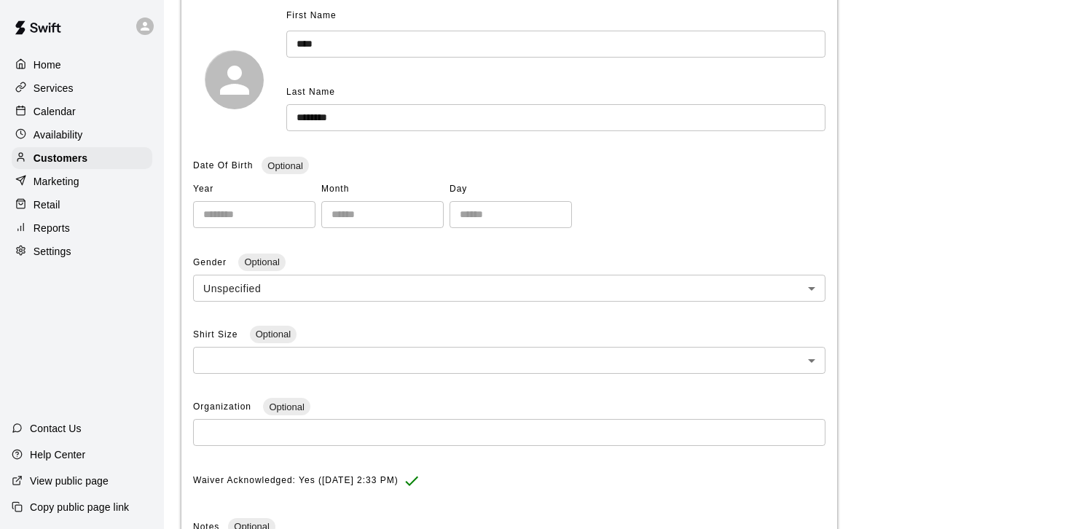
scroll to position [7, 0]
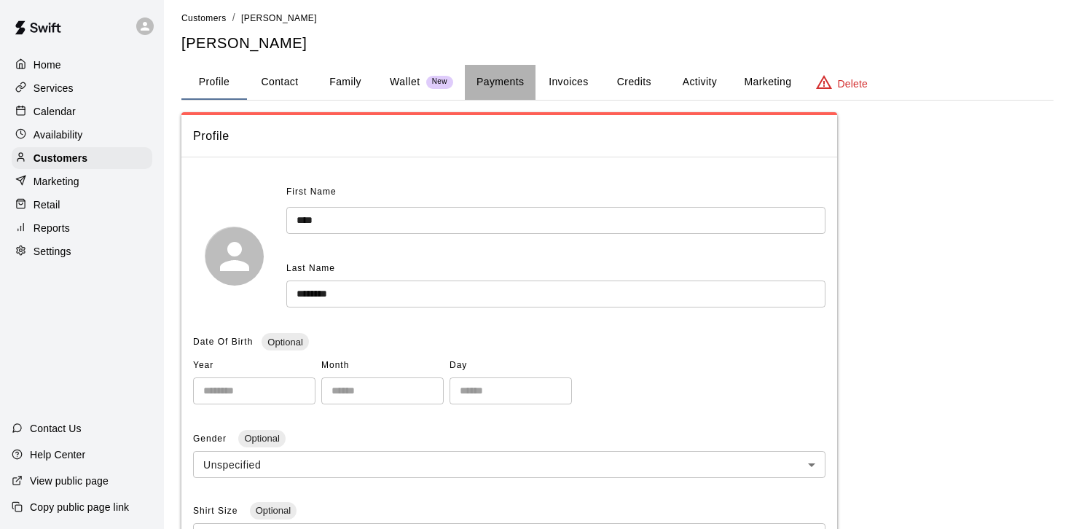
click at [522, 83] on button "Payments" at bounding box center [500, 82] width 71 height 35
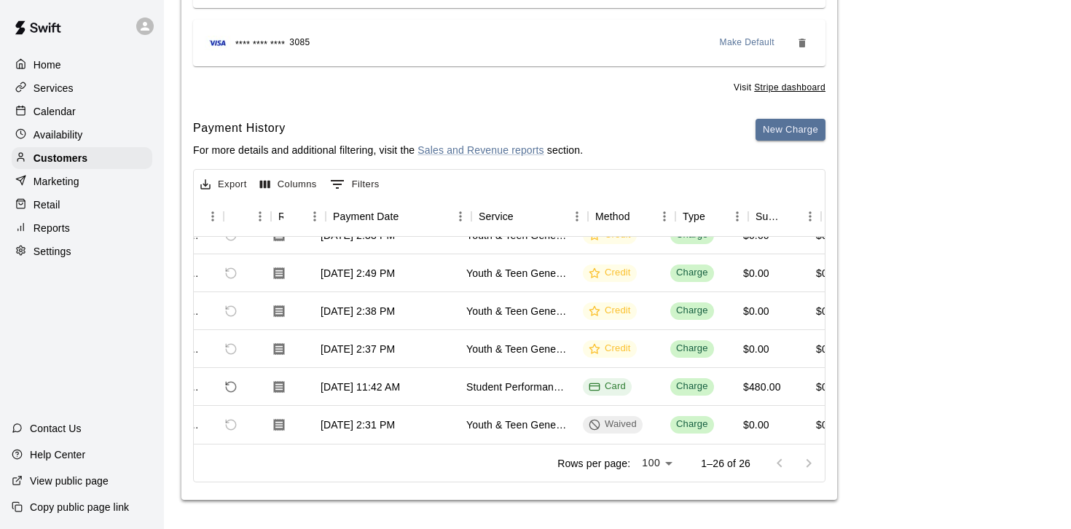
scroll to position [778, 70]
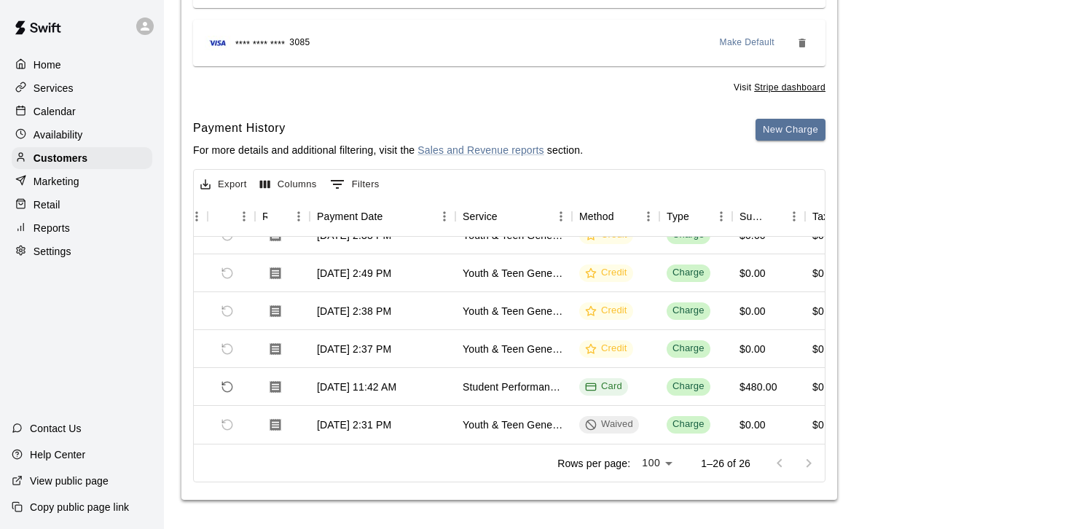
click at [64, 85] on p "Services" at bounding box center [54, 88] width 40 height 15
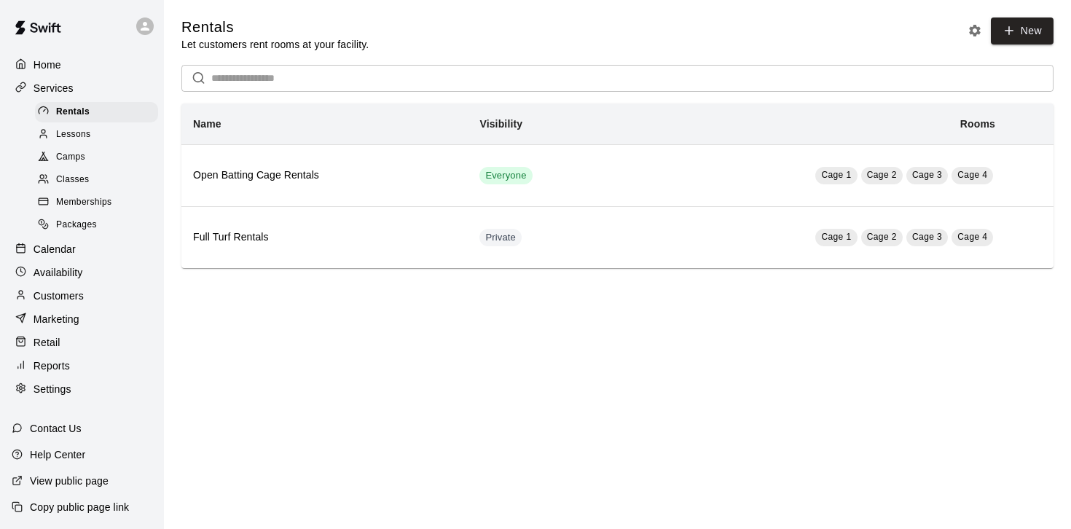
click at [93, 222] on span "Packages" at bounding box center [76, 225] width 41 height 15
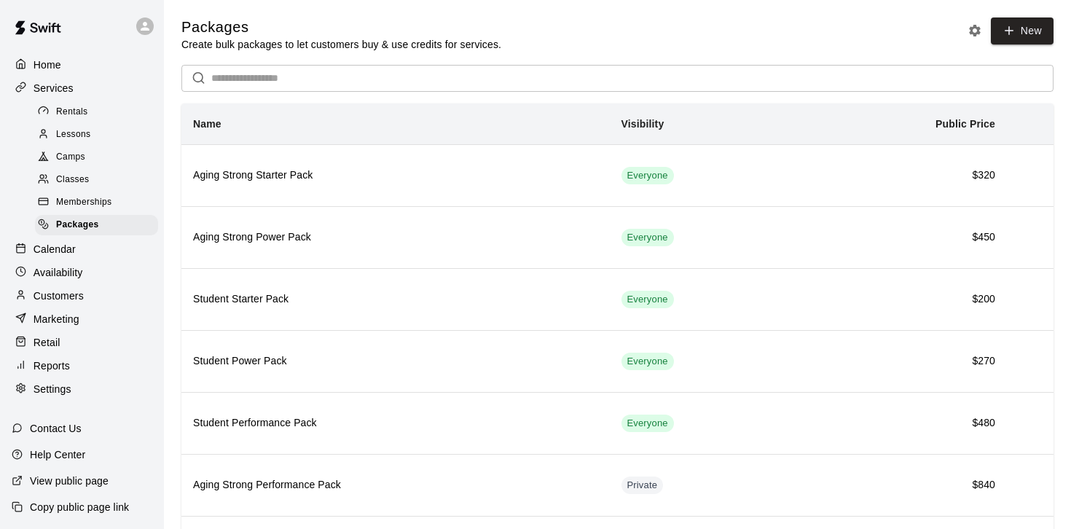
click at [278, 69] on input "text" at bounding box center [632, 78] width 842 height 27
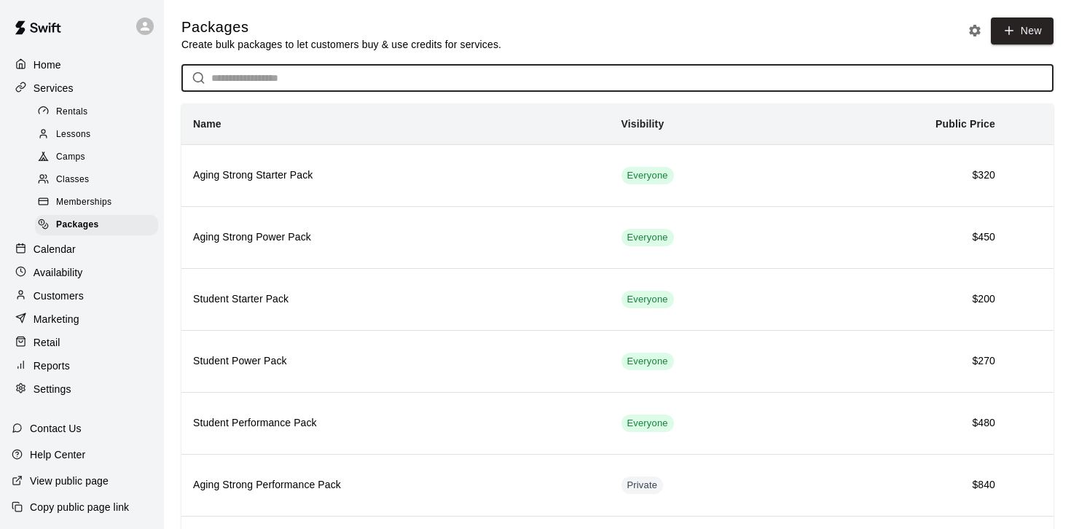
click at [67, 302] on p "Customers" at bounding box center [59, 296] width 50 height 15
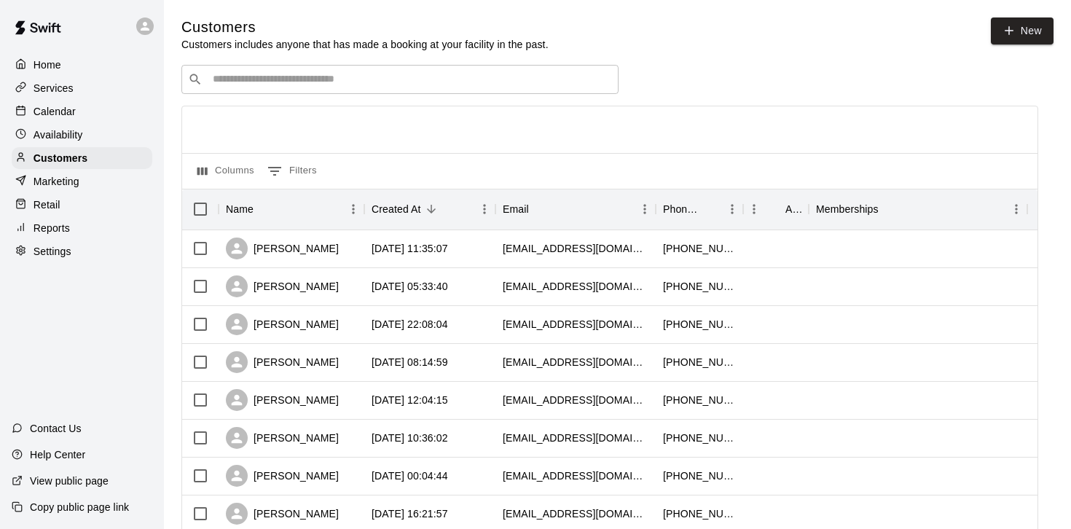
click at [325, 71] on div "​ ​" at bounding box center [399, 79] width 437 height 29
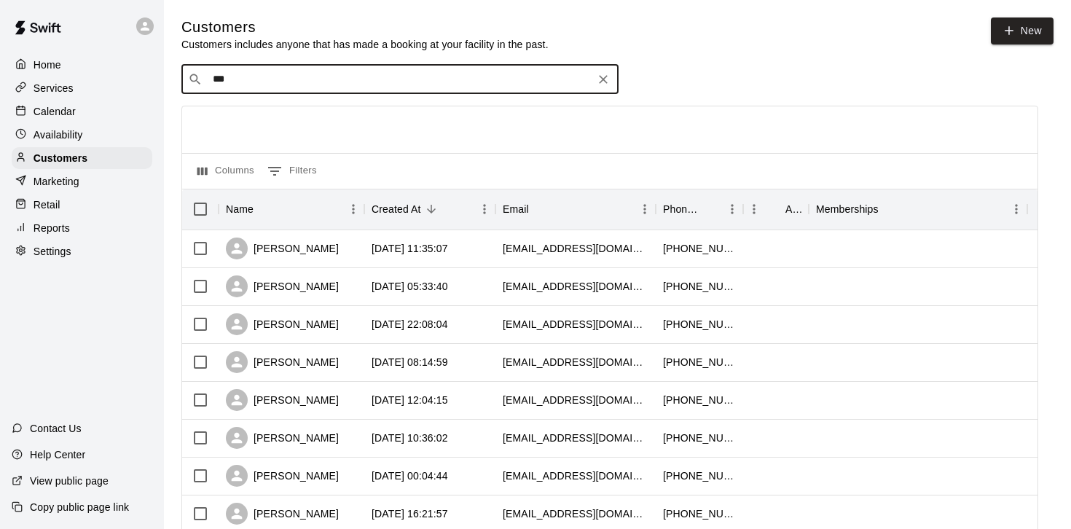
type input "****"
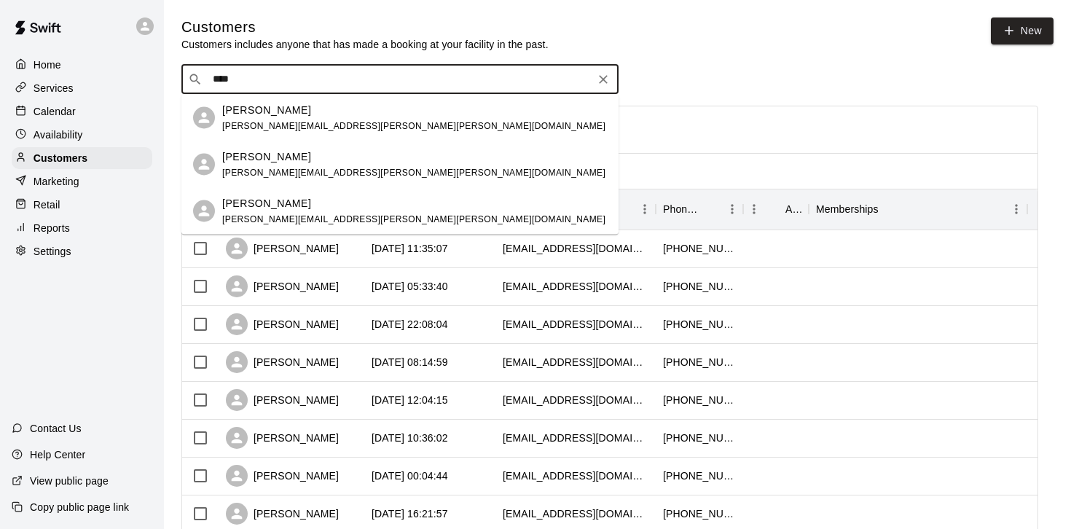
click at [271, 118] on div "[PERSON_NAME] [PERSON_NAME][EMAIL_ADDRESS][PERSON_NAME][PERSON_NAME][DOMAIN_NAM…" at bounding box center [413, 117] width 383 height 31
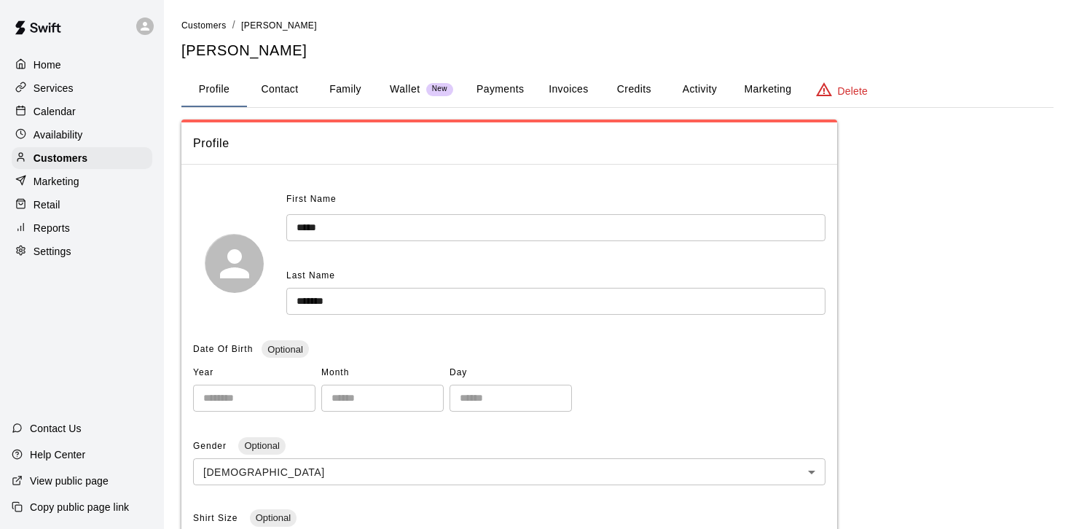
click at [648, 84] on button "Credits" at bounding box center [634, 89] width 66 height 35
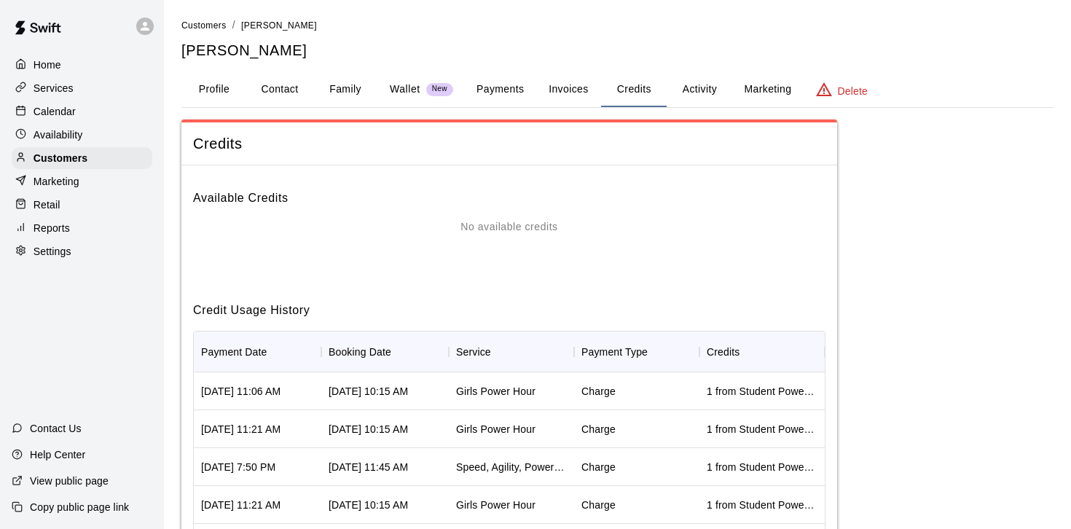
click at [685, 84] on button "Activity" at bounding box center [700, 89] width 66 height 35
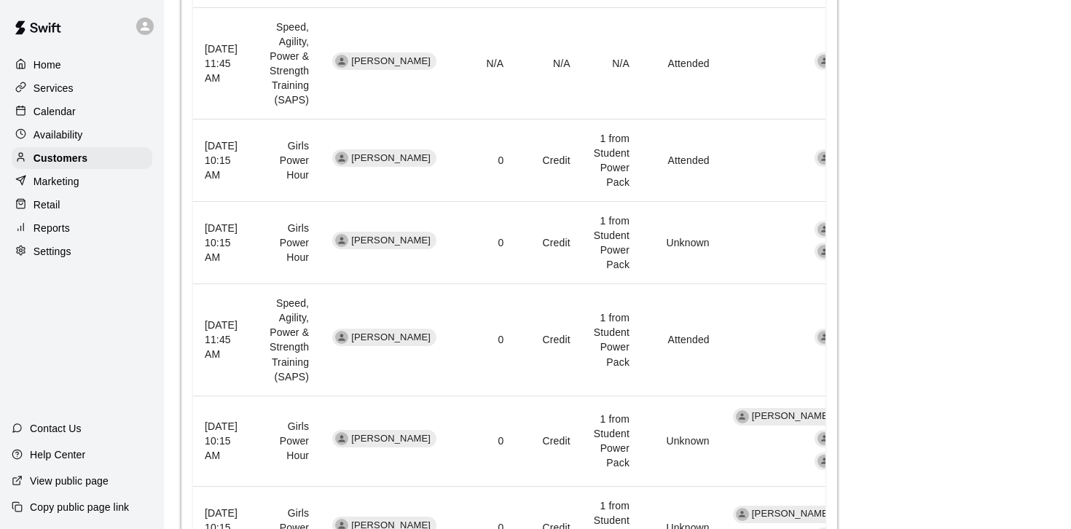
scroll to position [917, 0]
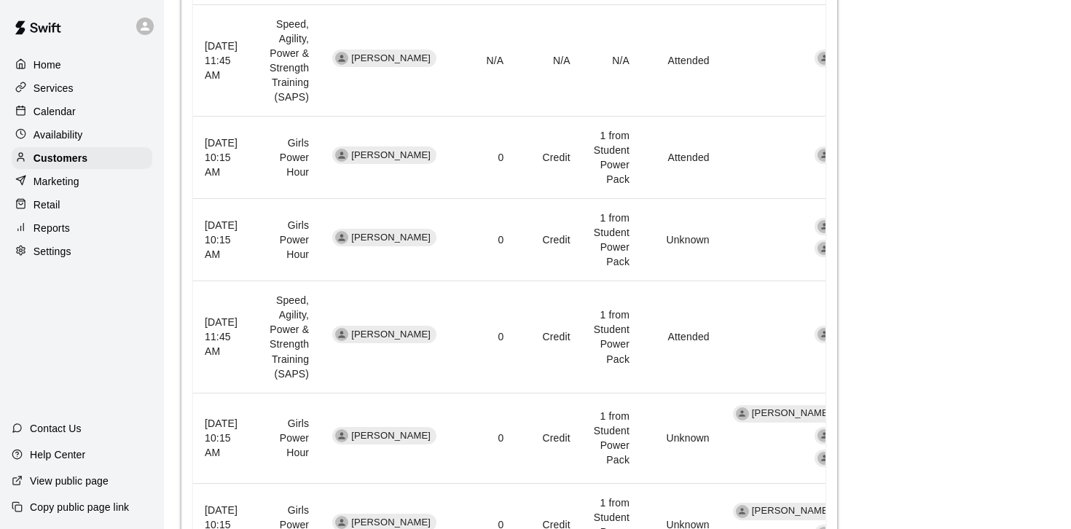
click at [67, 91] on p "Services" at bounding box center [54, 88] width 40 height 15
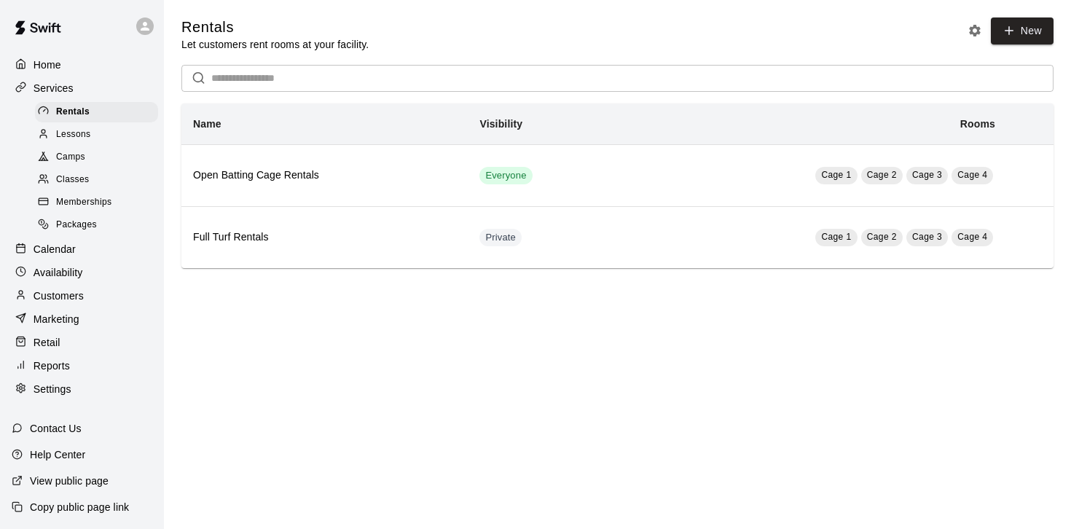
click at [70, 222] on span "Packages" at bounding box center [76, 225] width 41 height 15
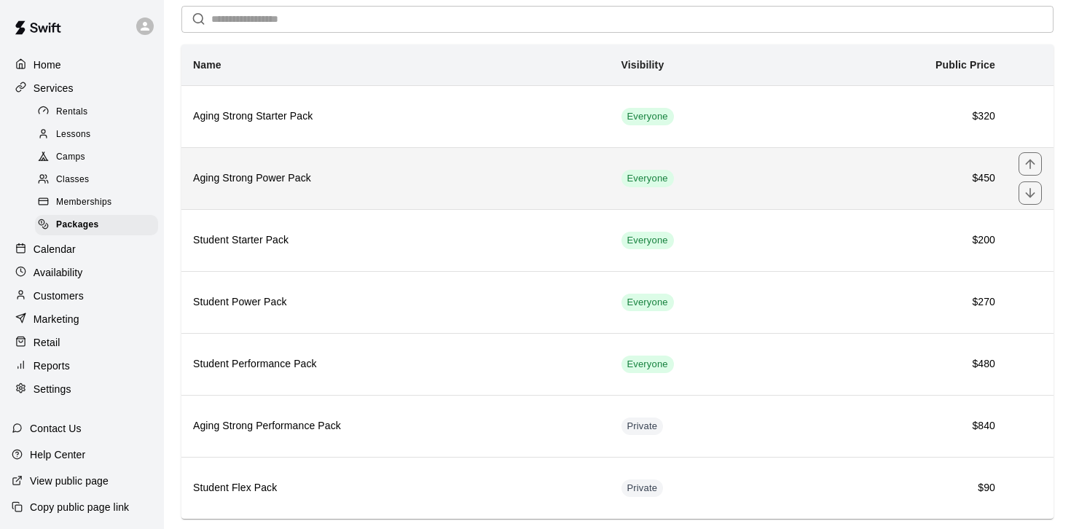
scroll to position [75, 0]
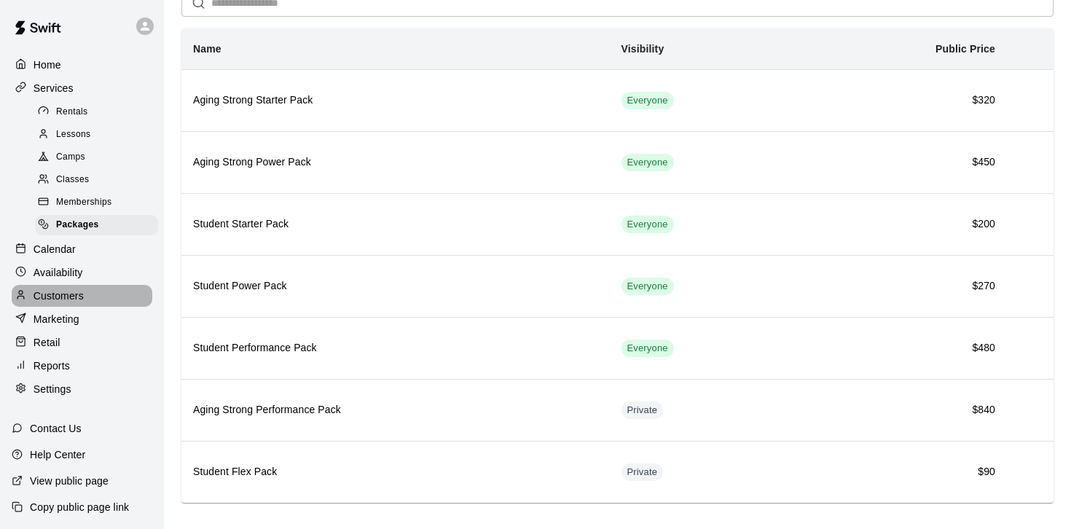
click at [71, 303] on div "Customers" at bounding box center [82, 296] width 141 height 22
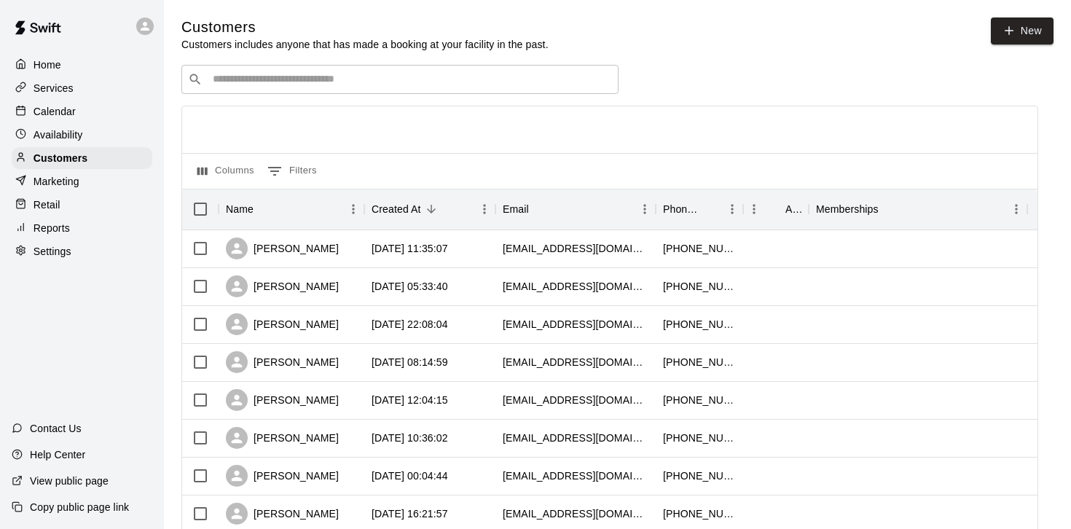
click at [332, 74] on input "Search customers by name or email" at bounding box center [410, 79] width 404 height 15
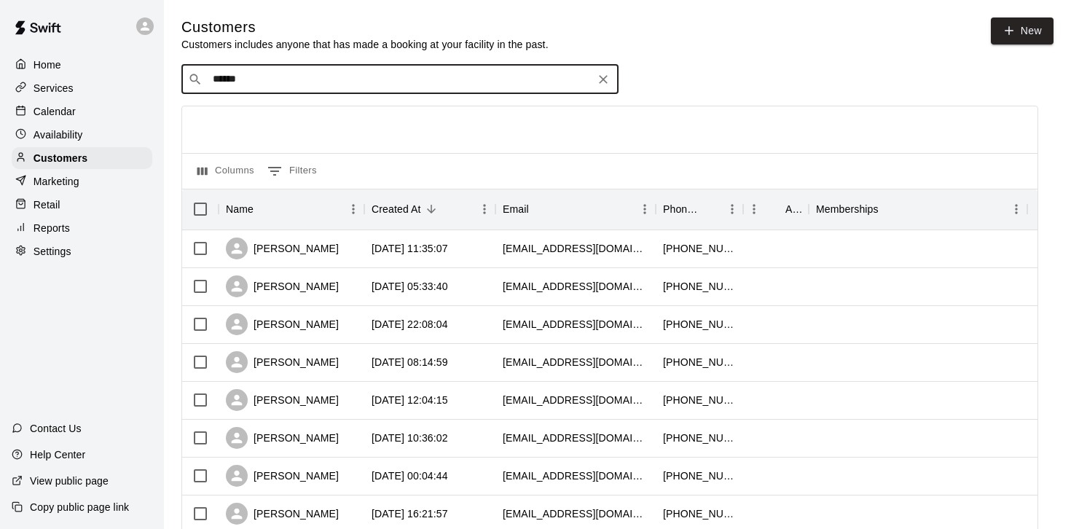
type input "*******"
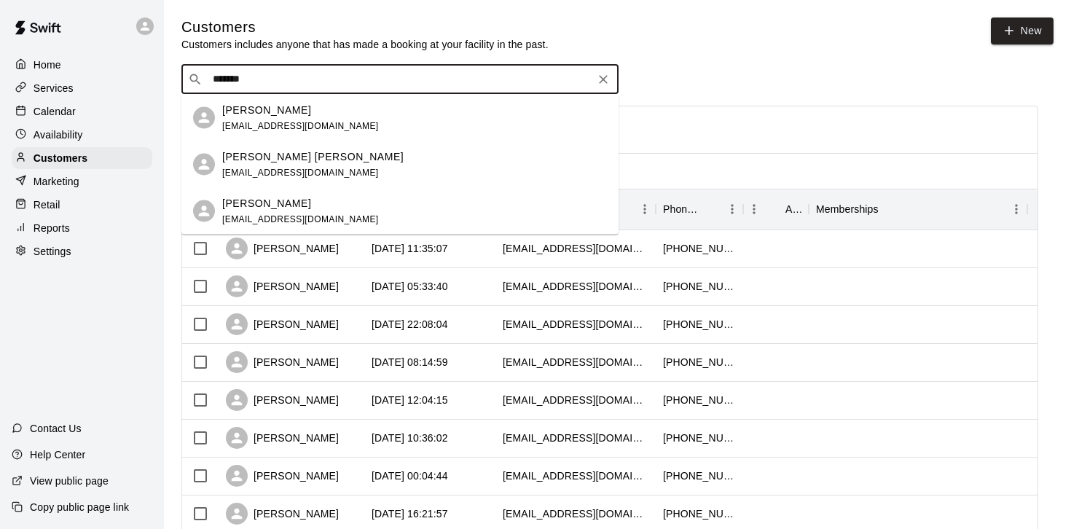
click at [314, 214] on span "[EMAIL_ADDRESS][DOMAIN_NAME]" at bounding box center [300, 218] width 157 height 10
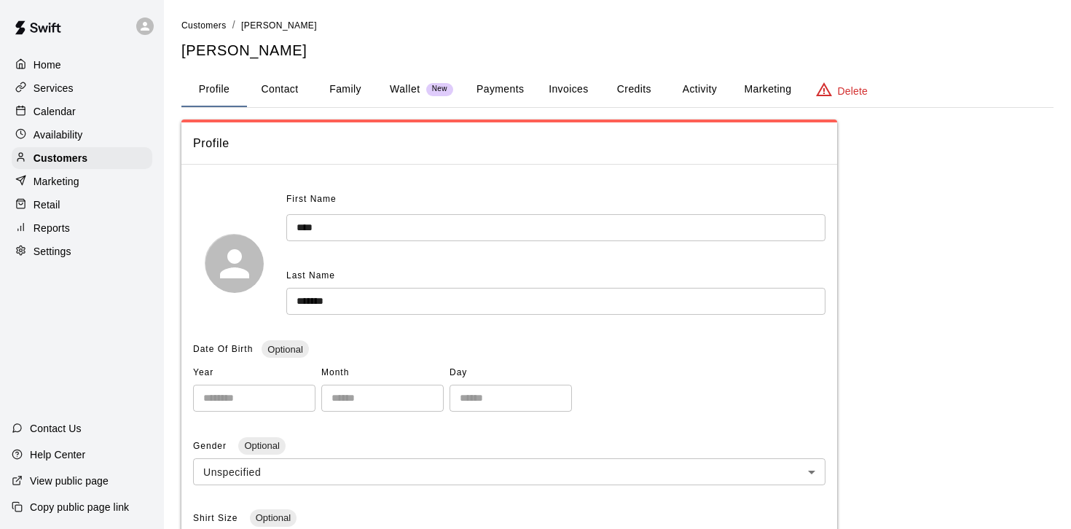
click at [510, 89] on button "Payments" at bounding box center [500, 89] width 71 height 35
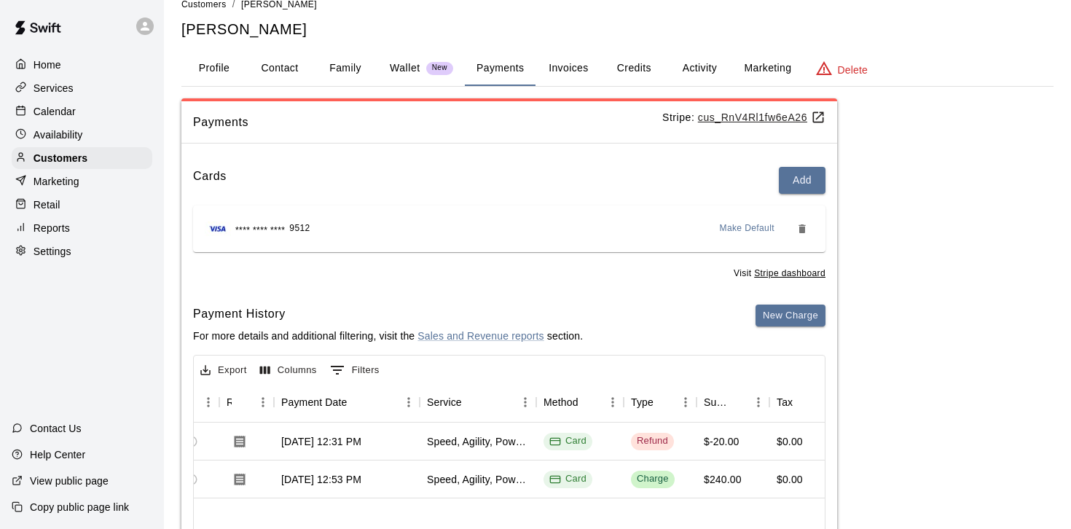
scroll to position [1, 0]
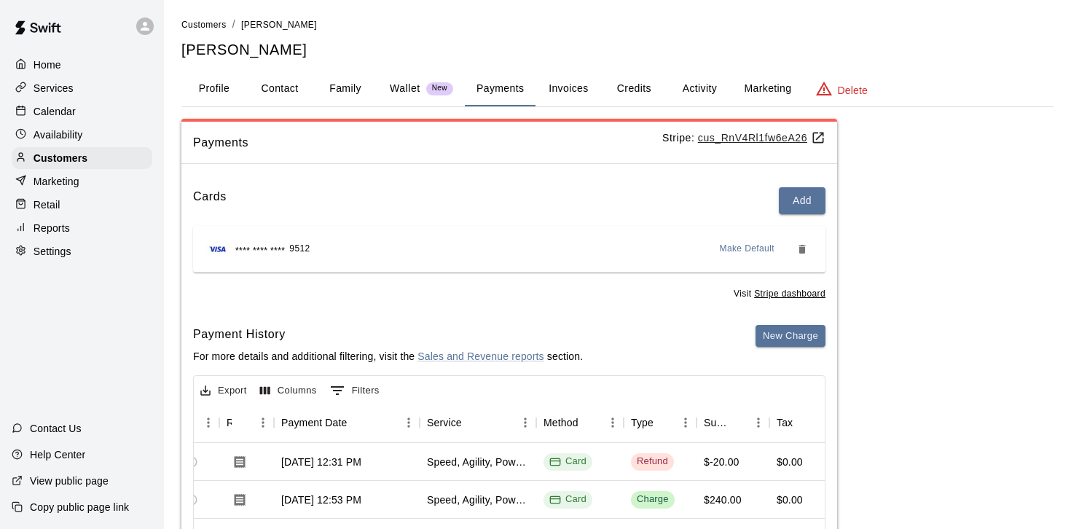
click at [715, 82] on button "Activity" at bounding box center [700, 88] width 66 height 35
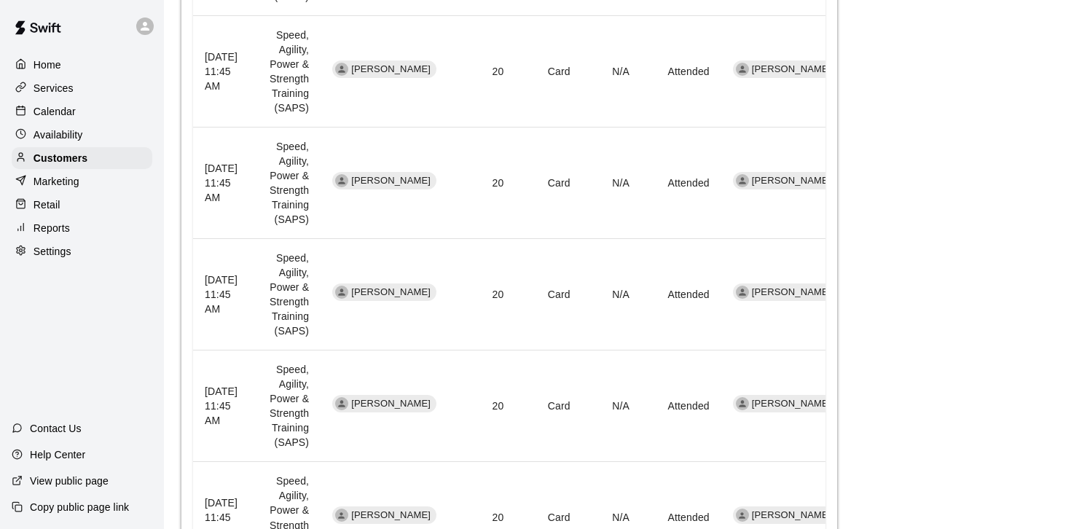
scroll to position [0, 0]
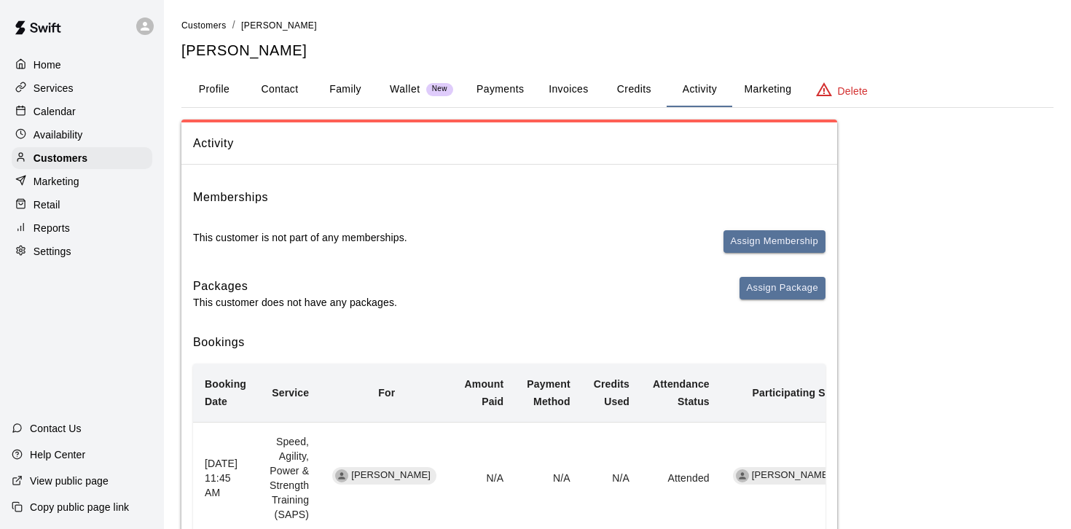
click at [510, 84] on button "Payments" at bounding box center [500, 89] width 71 height 35
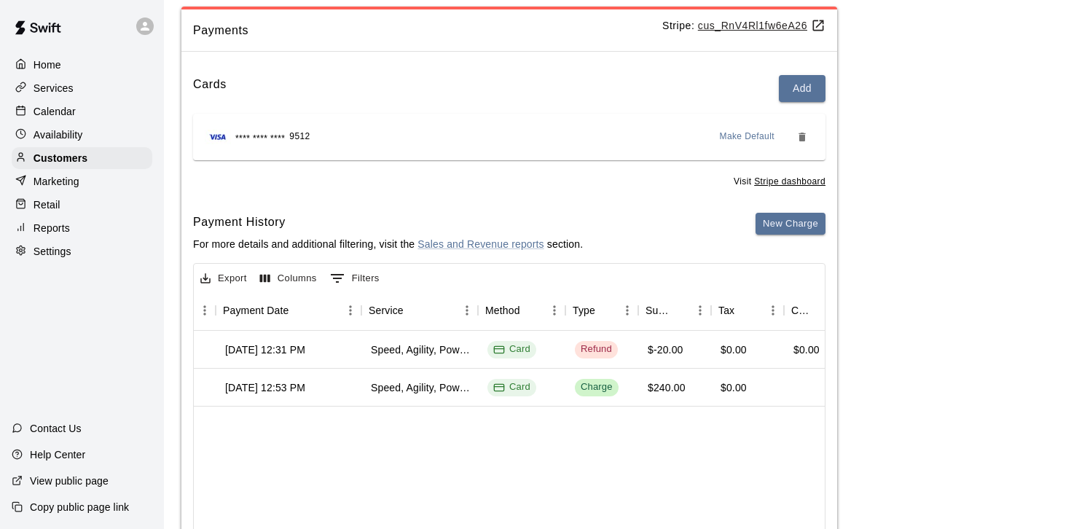
scroll to position [0, 164]
click at [60, 93] on p "Services" at bounding box center [54, 88] width 40 height 15
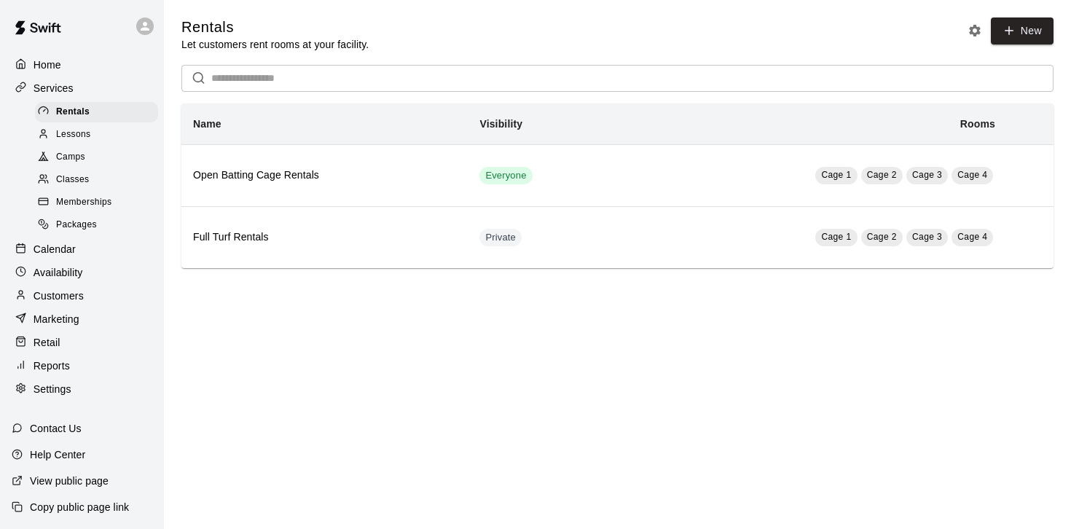
click at [91, 221] on span "Packages" at bounding box center [76, 225] width 41 height 15
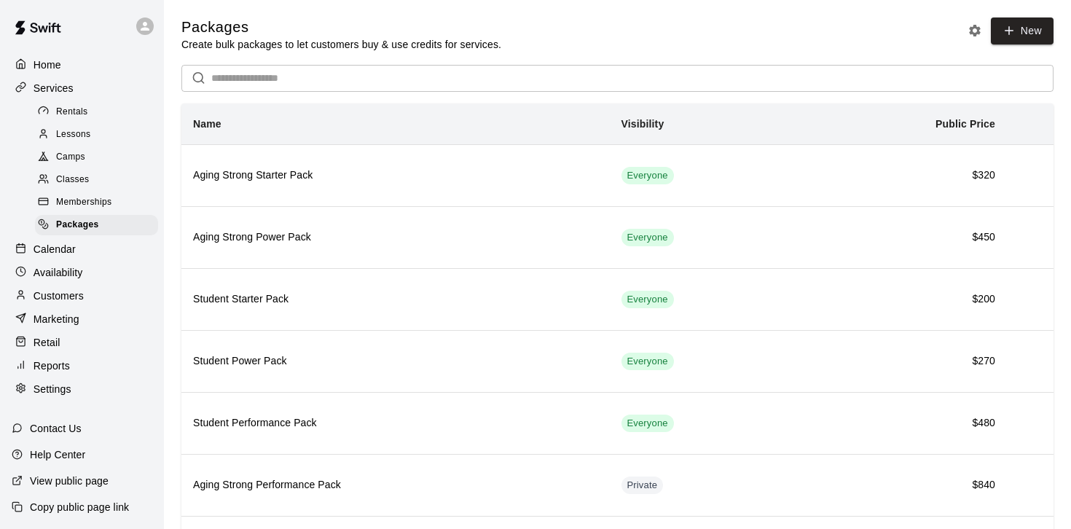
click at [87, 205] on span "Memberships" at bounding box center [83, 202] width 55 height 15
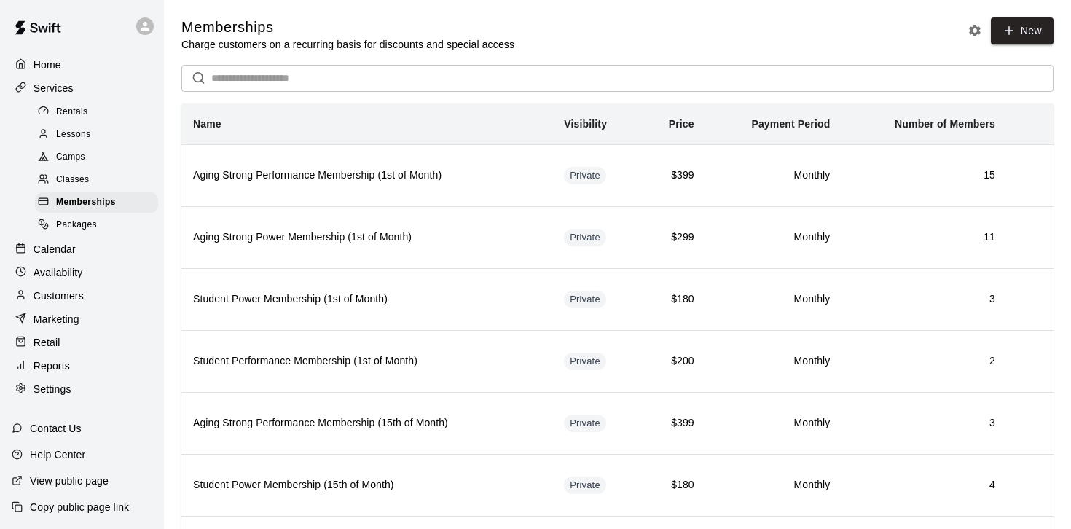
click at [90, 147] on div "Camps" at bounding box center [96, 157] width 123 height 20
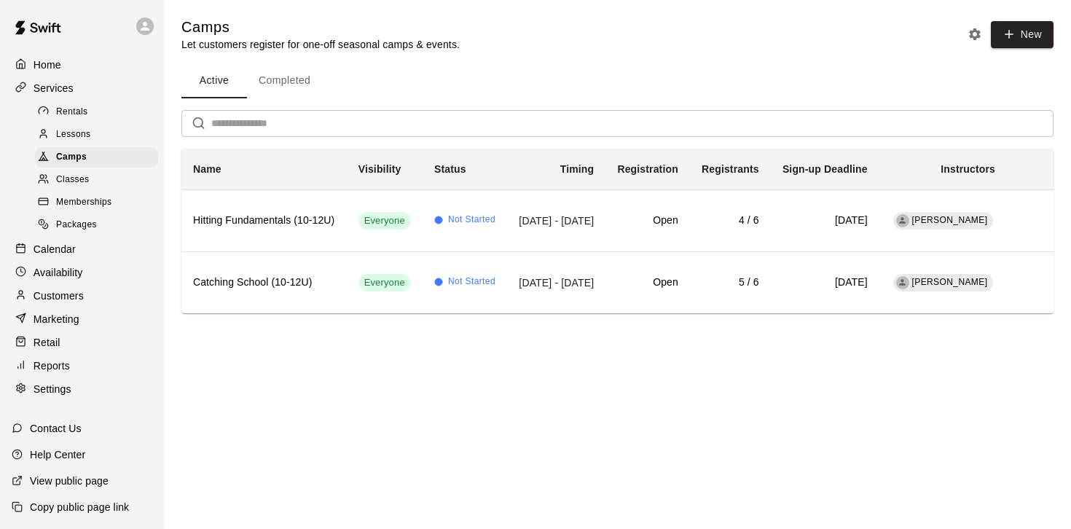
click at [86, 184] on span "Classes" at bounding box center [72, 180] width 33 height 15
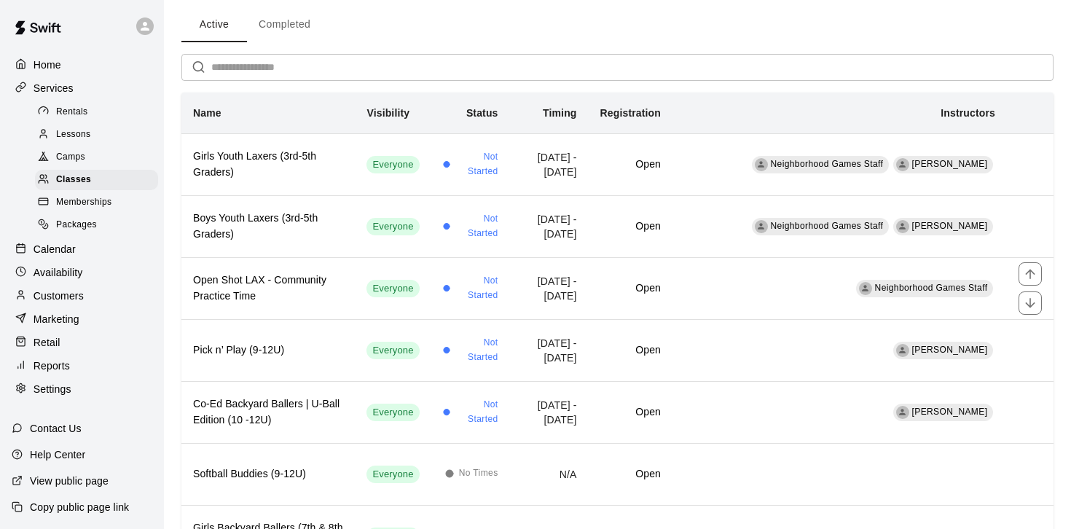
scroll to position [11, 0]
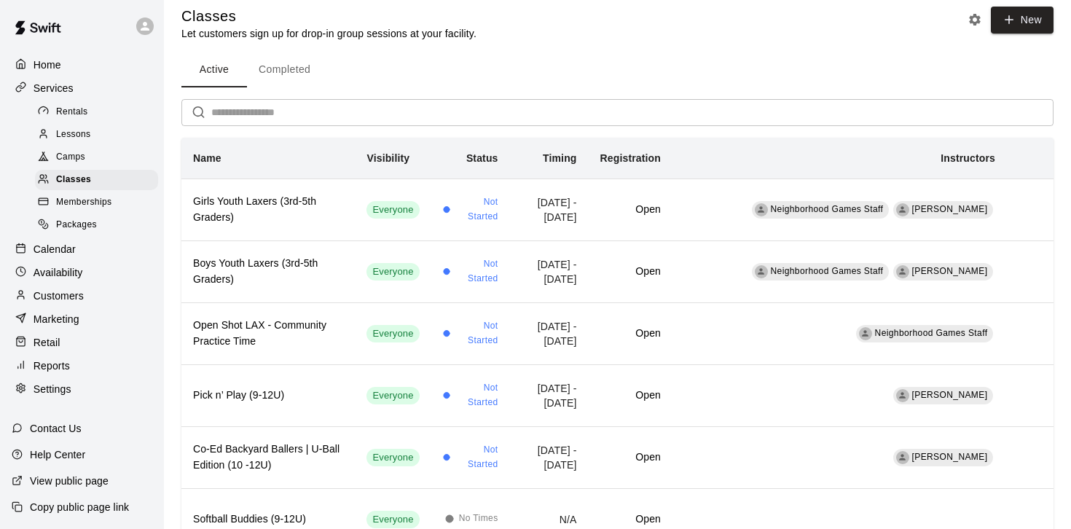
click at [79, 220] on span "Packages" at bounding box center [76, 225] width 41 height 15
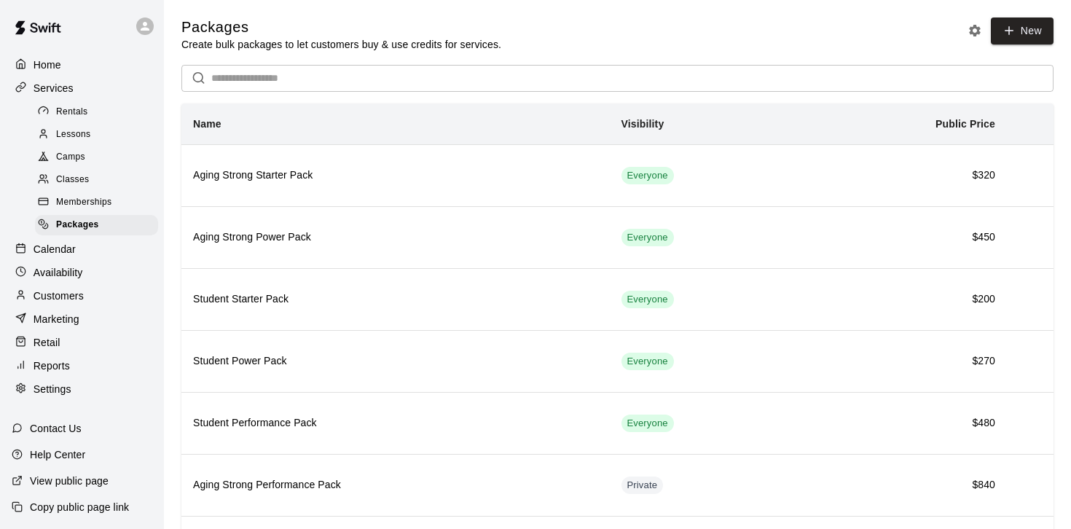
click at [77, 195] on span "Memberships" at bounding box center [83, 202] width 55 height 15
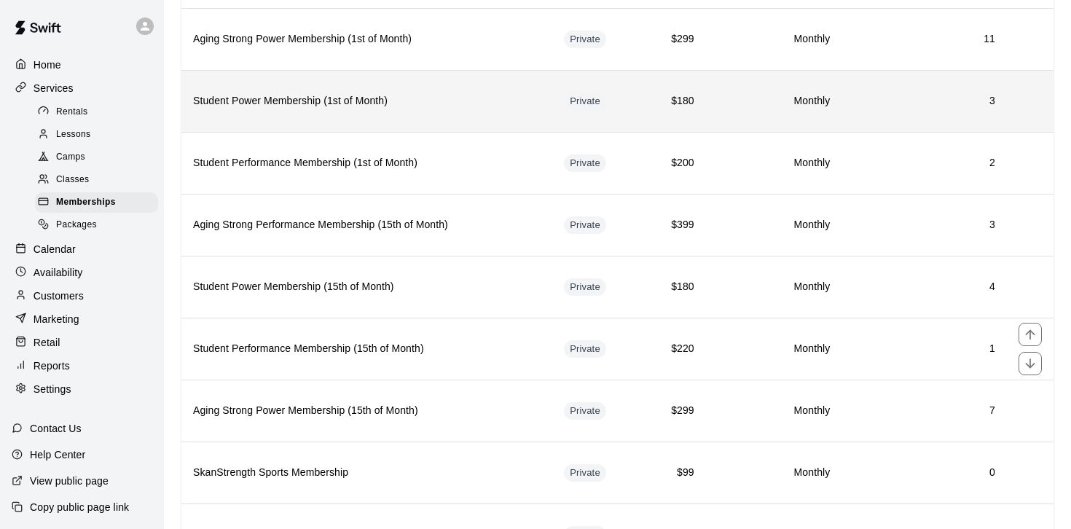
scroll to position [276, 0]
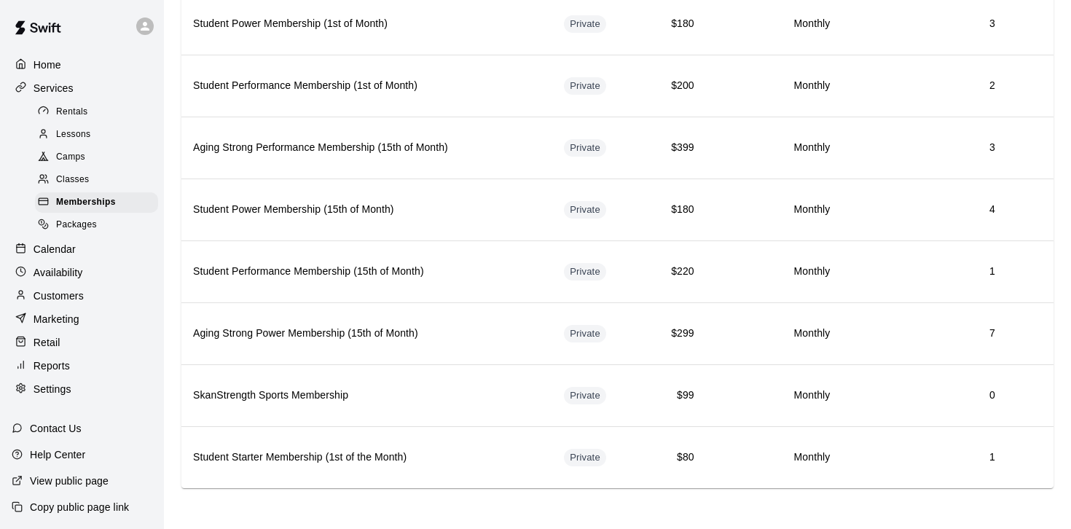
click at [66, 182] on span "Classes" at bounding box center [72, 180] width 33 height 15
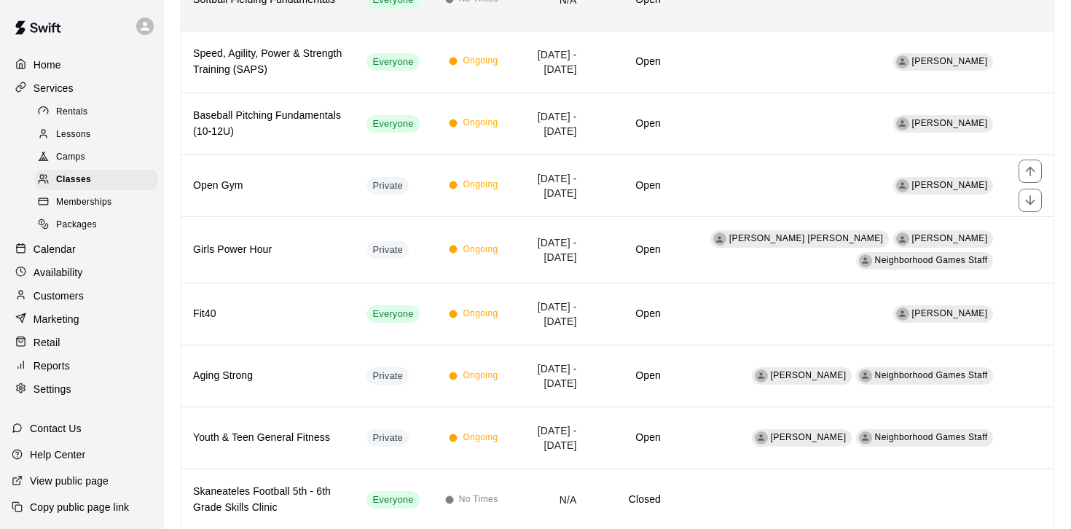
scroll to position [713, 0]
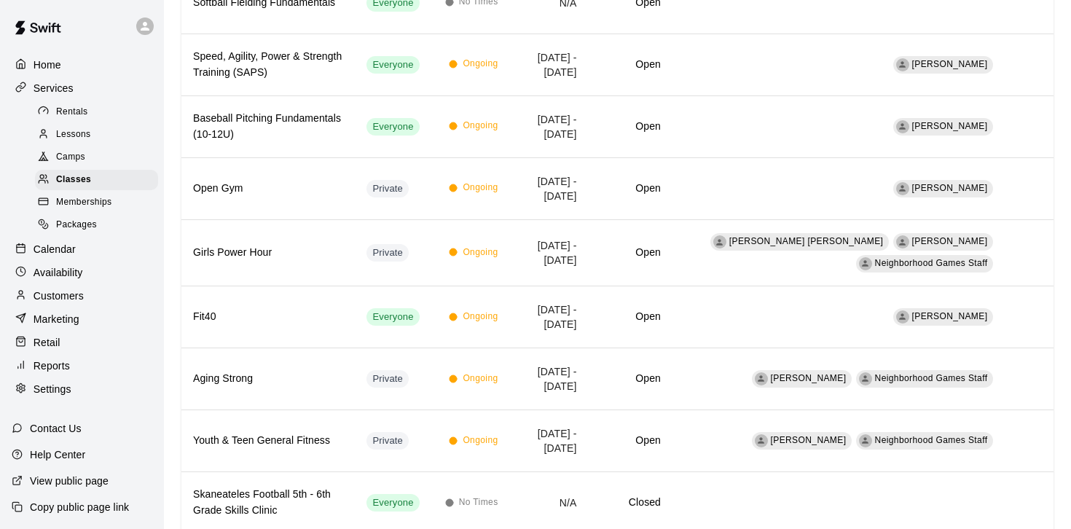
click at [79, 117] on span "Rentals" at bounding box center [72, 112] width 32 height 15
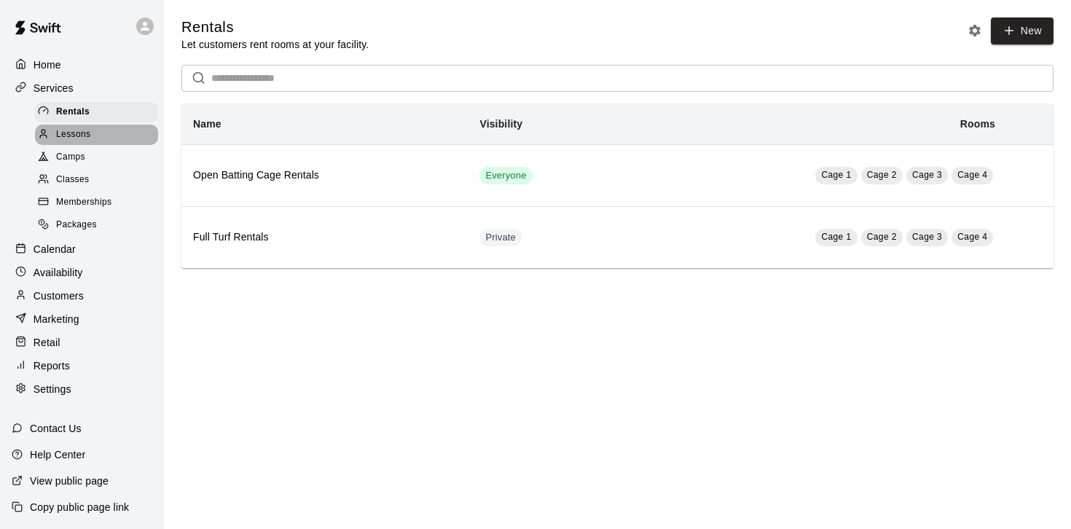
click at [81, 134] on span "Lessons" at bounding box center [73, 135] width 35 height 15
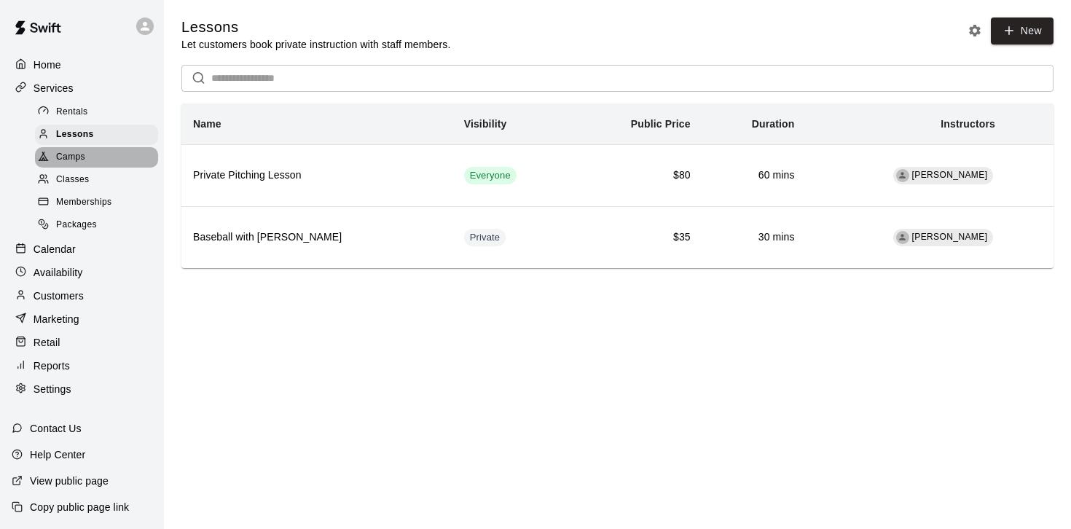
click at [82, 156] on span "Camps" at bounding box center [70, 157] width 29 height 15
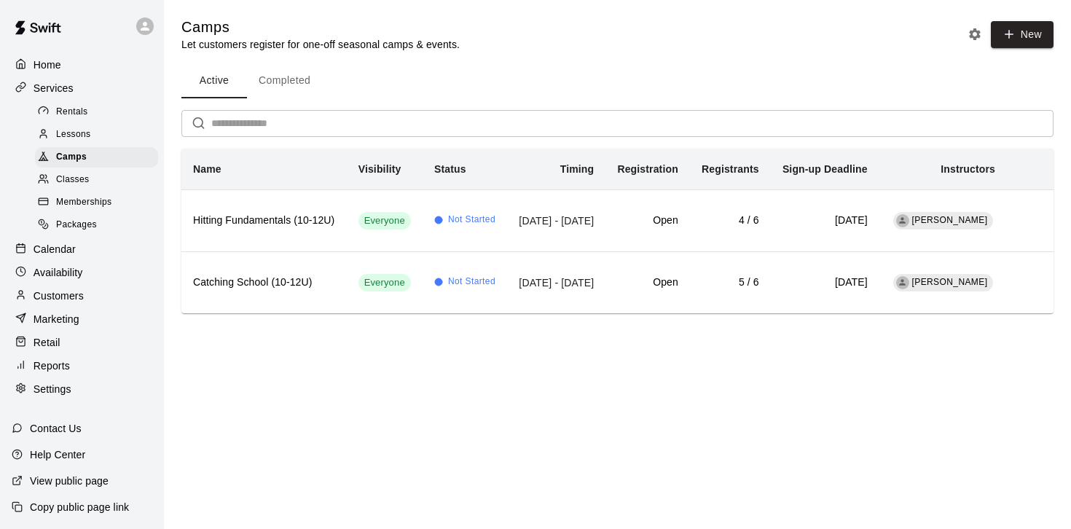
click at [81, 187] on span "Classes" at bounding box center [72, 180] width 33 height 15
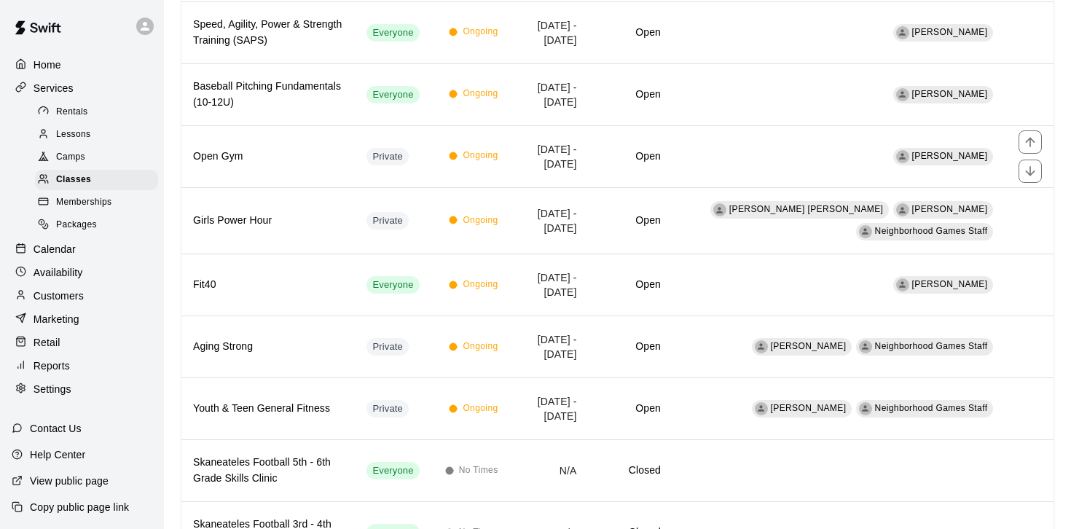
scroll to position [763, 0]
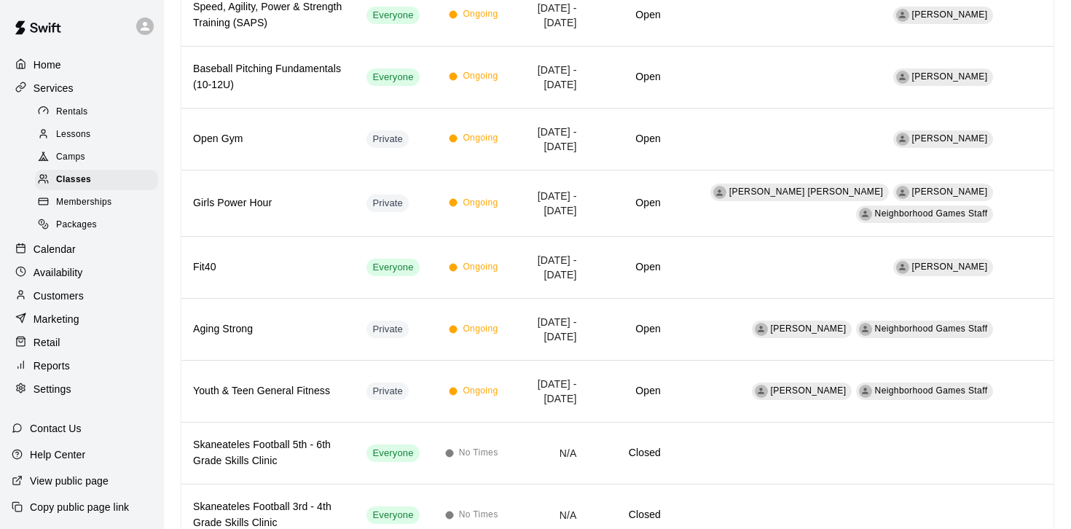
click at [73, 297] on p "Customers" at bounding box center [59, 296] width 50 height 15
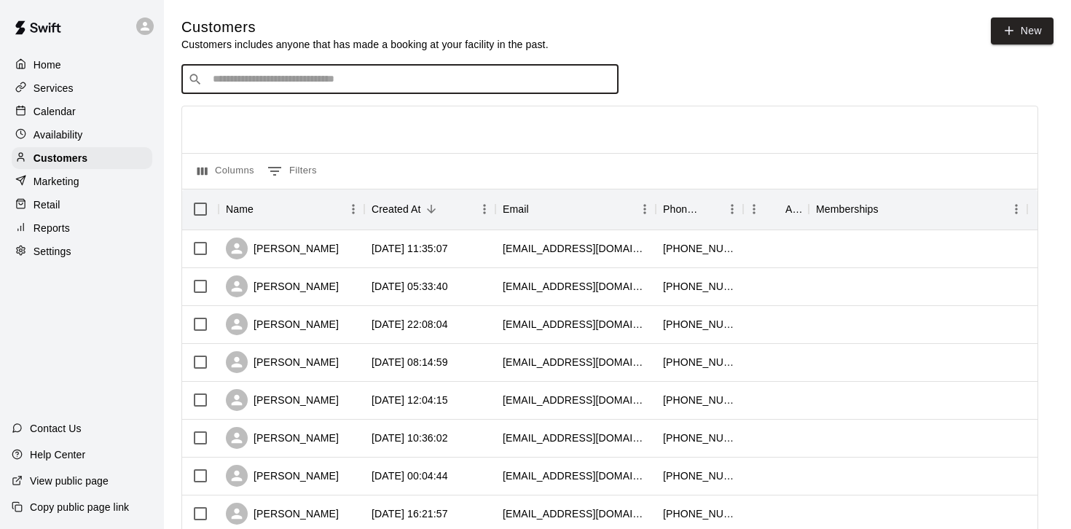
click at [293, 76] on input "Search customers by name or email" at bounding box center [410, 79] width 404 height 15
type input "*******"
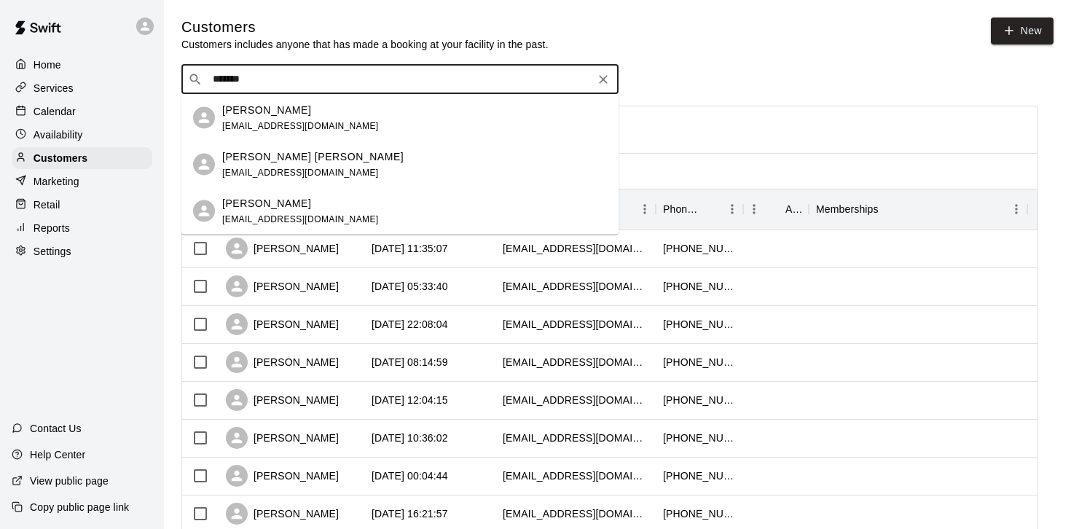
click at [356, 113] on div "[PERSON_NAME] [EMAIL_ADDRESS][DOMAIN_NAME]" at bounding box center [414, 117] width 385 height 31
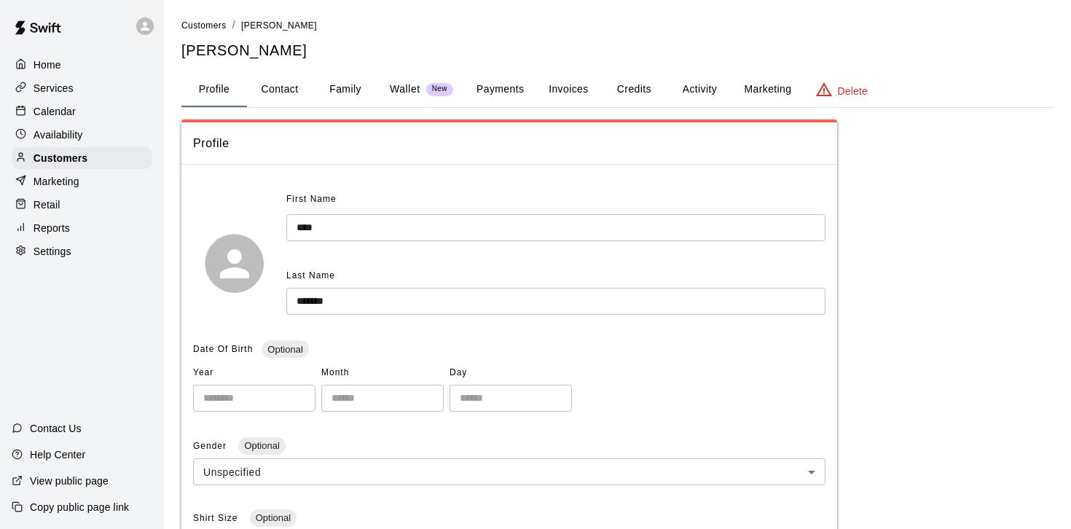
click at [698, 88] on button "Activity" at bounding box center [700, 89] width 66 height 35
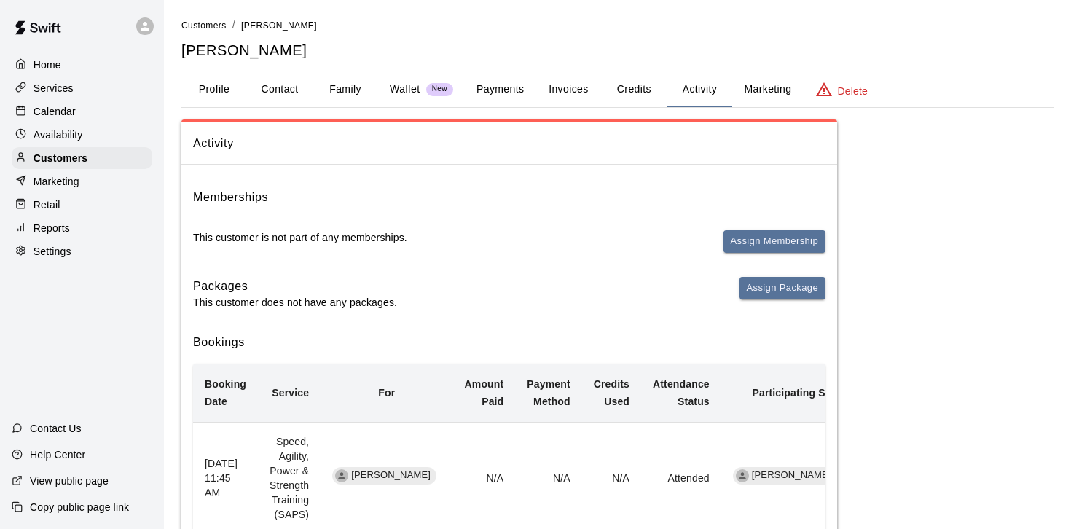
click at [289, 92] on button "Contact" at bounding box center [280, 89] width 66 height 35
select select "**"
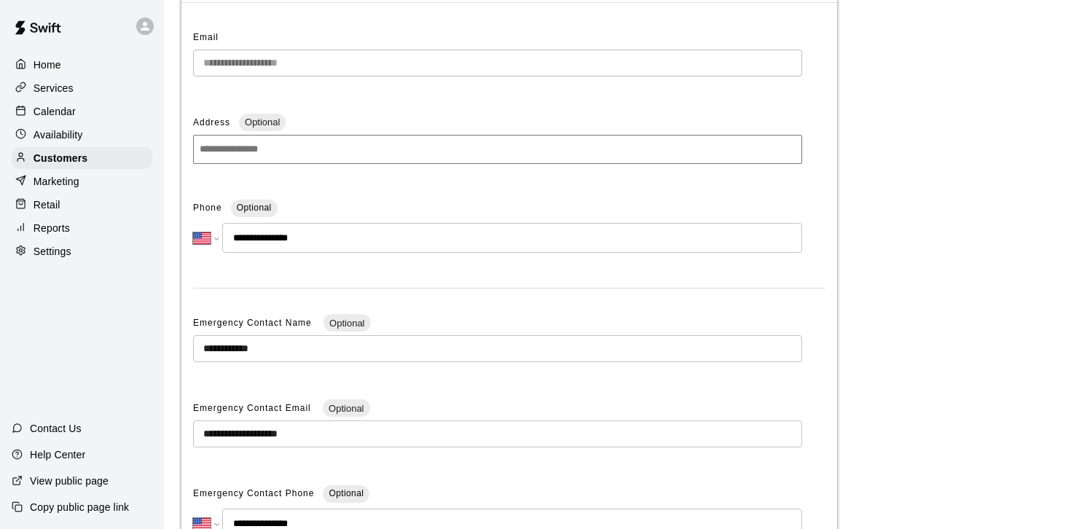
scroll to position [164, 0]
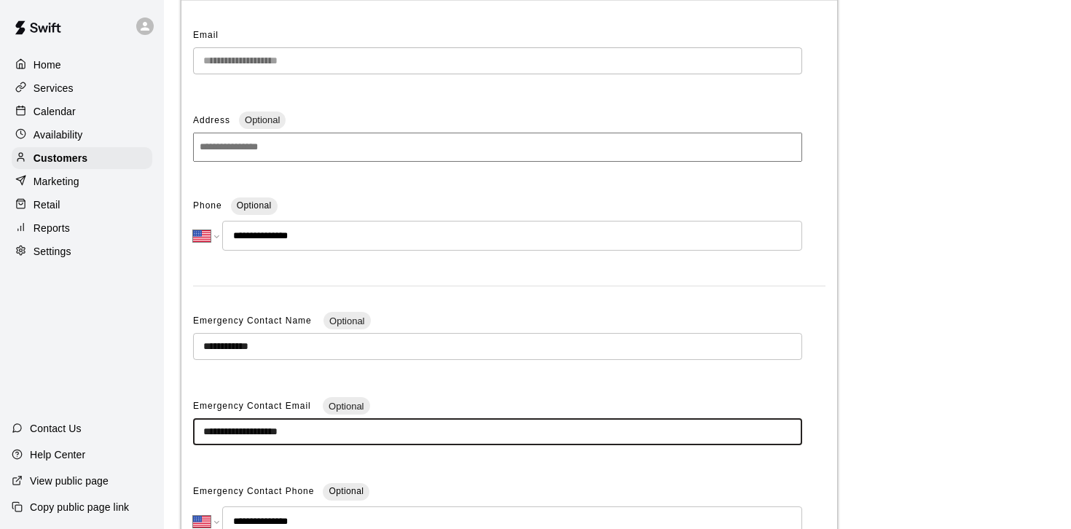
click at [270, 431] on input "**********" at bounding box center [497, 431] width 609 height 27
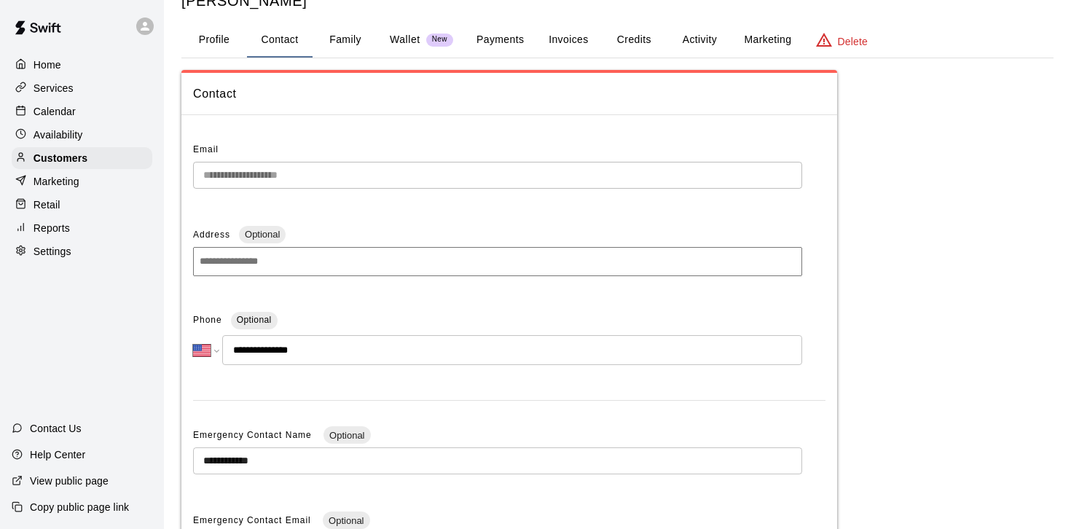
scroll to position [0, 0]
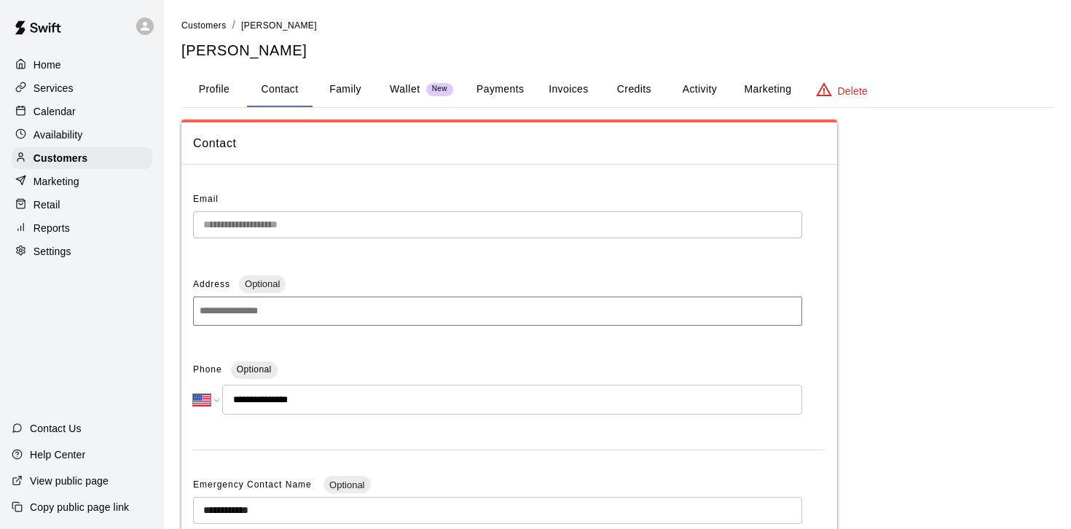
click at [495, 68] on div "**********" at bounding box center [617, 409] width 872 height 785
click at [495, 86] on button "Payments" at bounding box center [500, 89] width 71 height 35
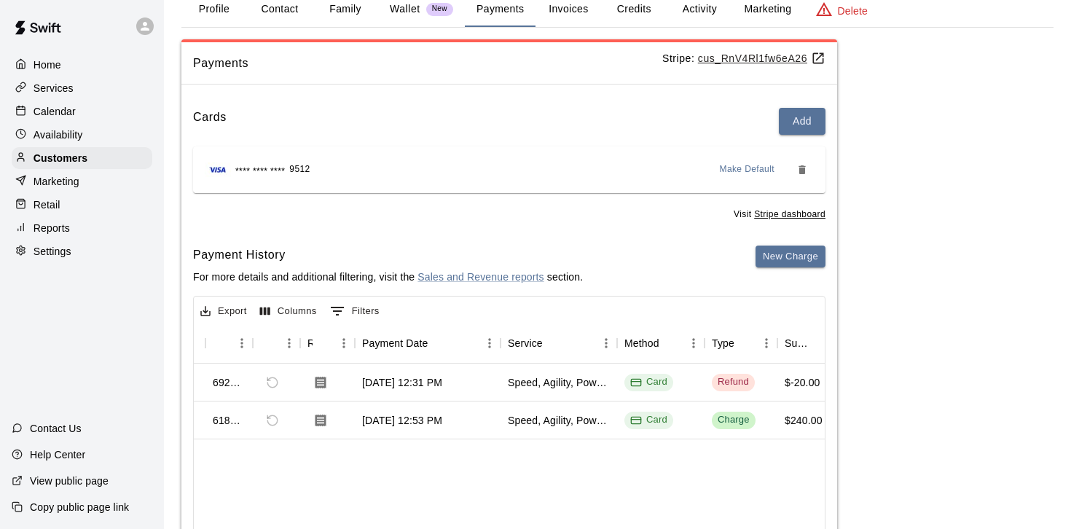
scroll to position [58, 0]
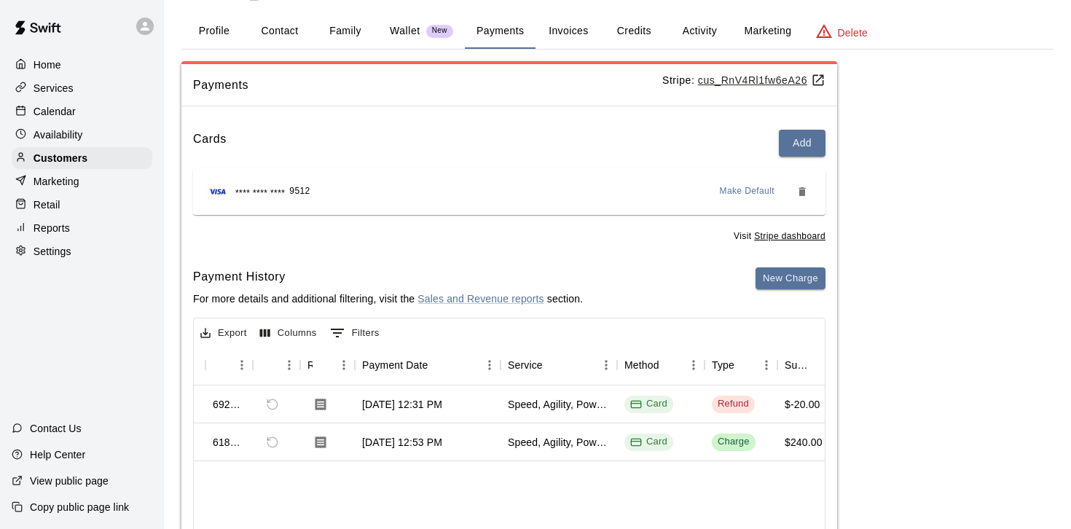
click at [644, 32] on button "Credits" at bounding box center [634, 31] width 66 height 35
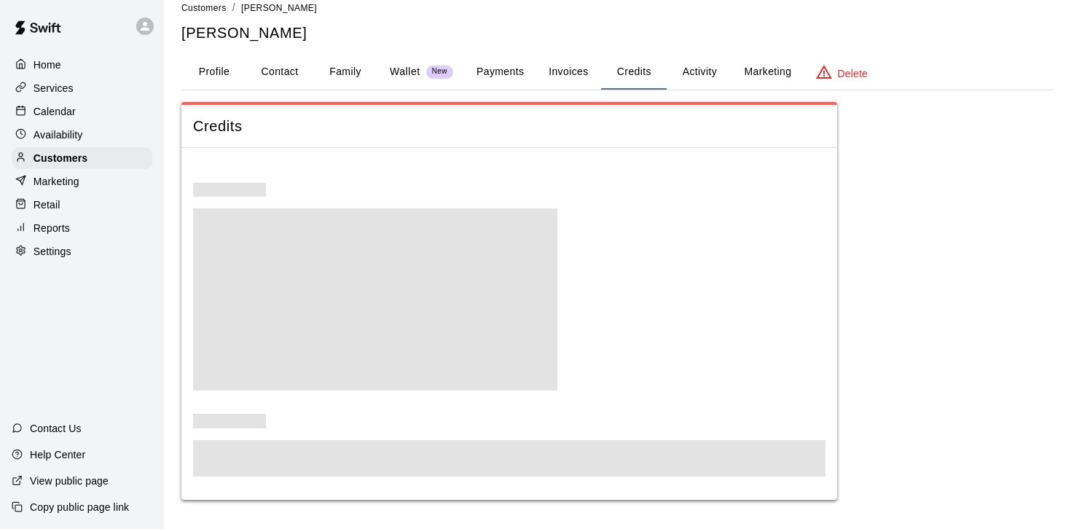
scroll to position [0, 0]
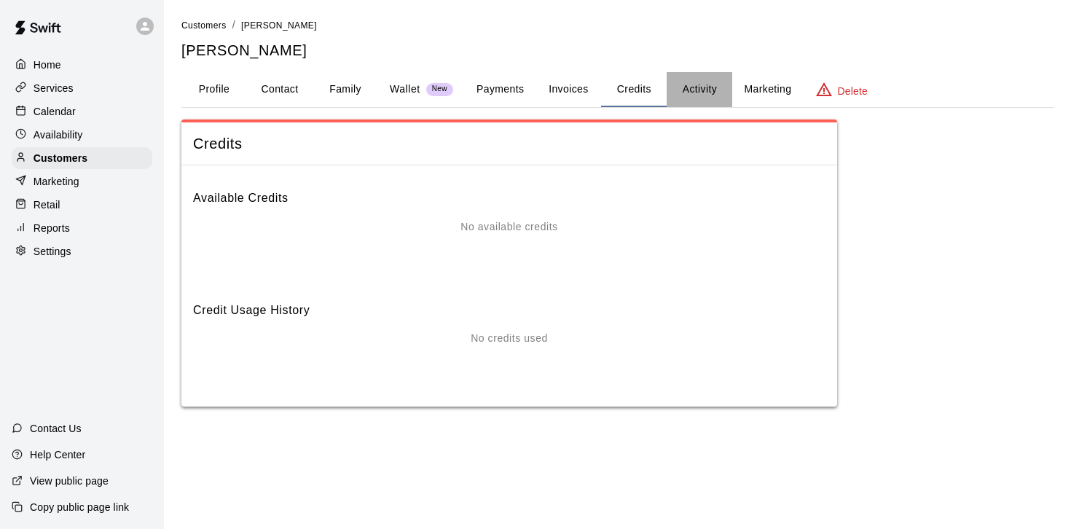
click at [705, 75] on button "Activity" at bounding box center [700, 89] width 66 height 35
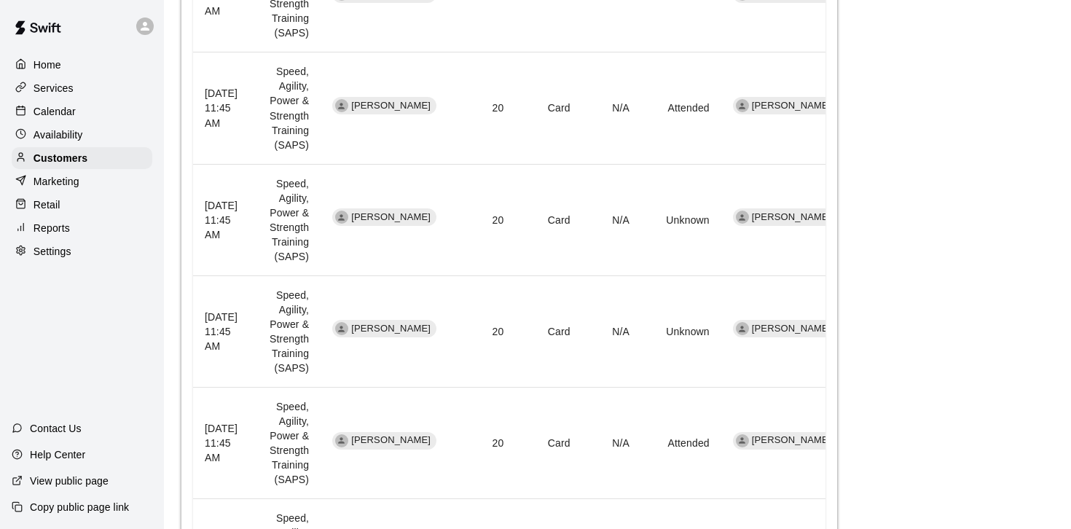
scroll to position [1093, 0]
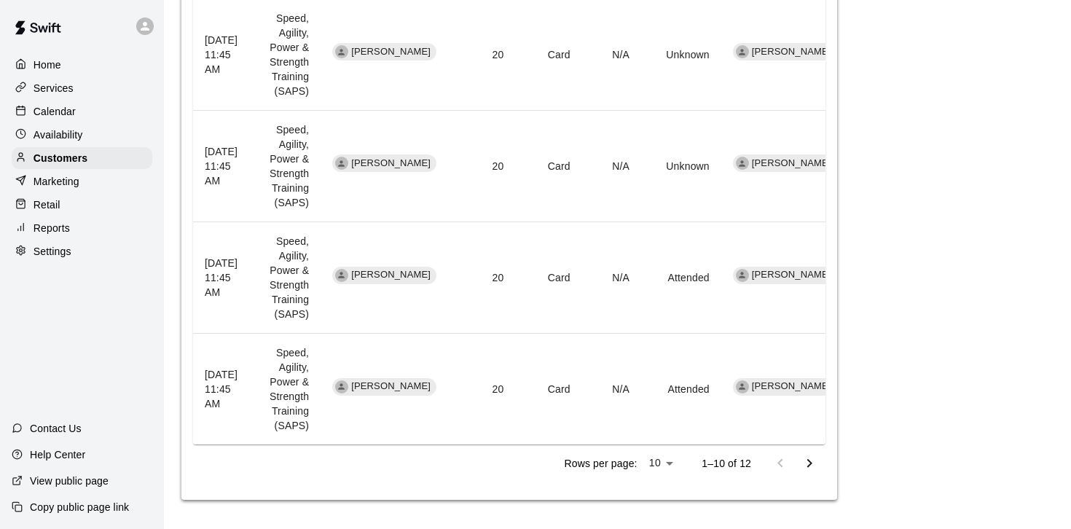
click at [806, 464] on icon "Go to next page" at bounding box center [809, 463] width 17 height 17
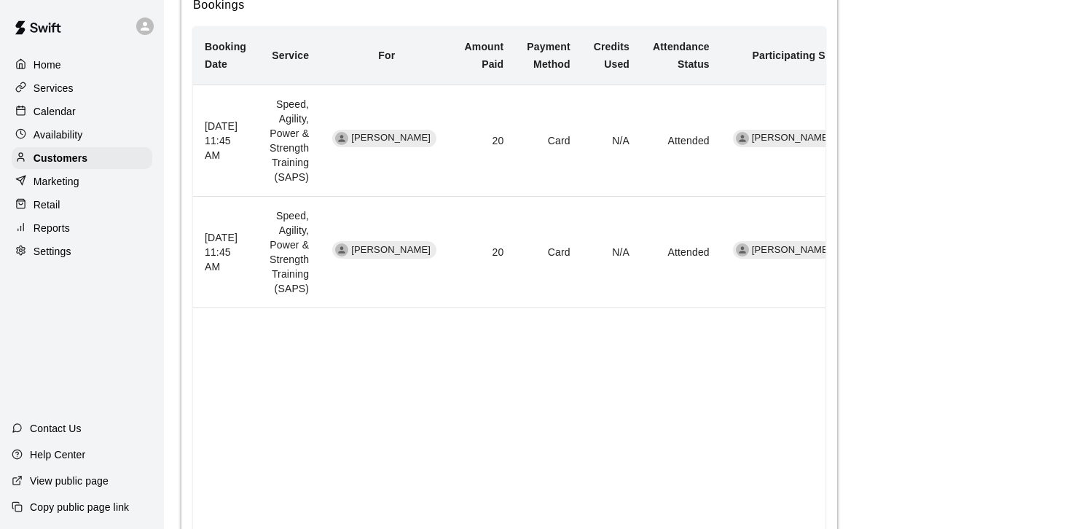
scroll to position [510, 0]
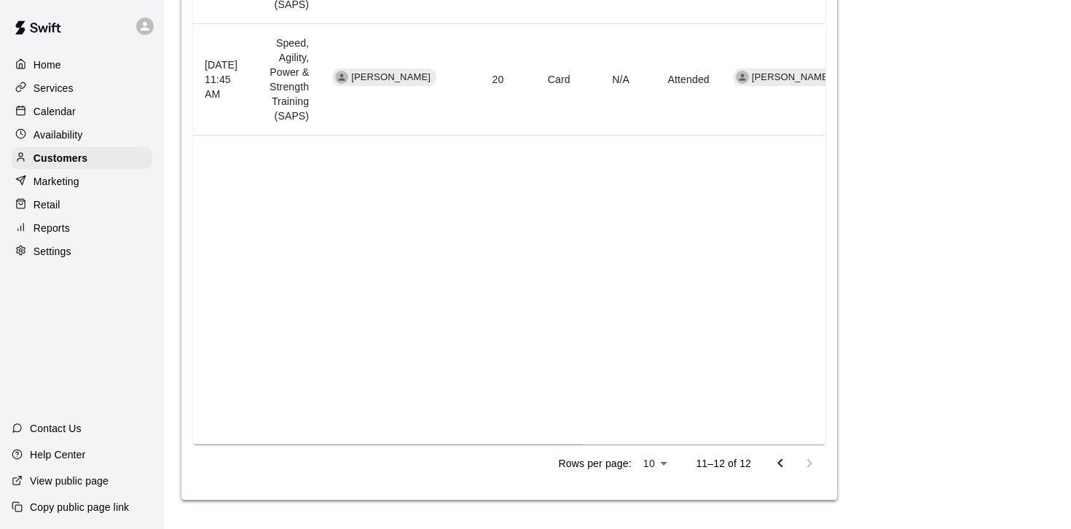
click at [775, 467] on icon "Go to previous page" at bounding box center [780, 463] width 17 height 17
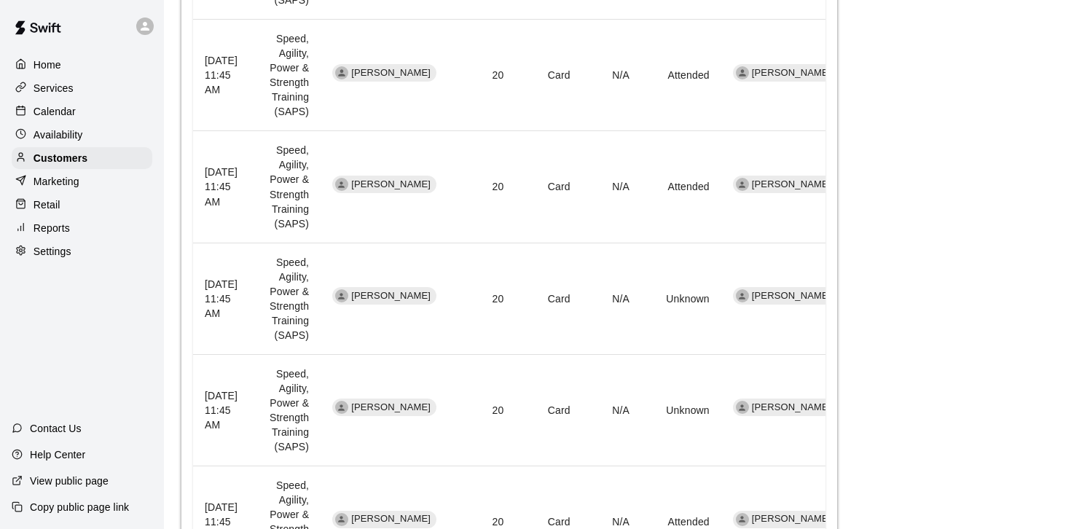
scroll to position [1093, 0]
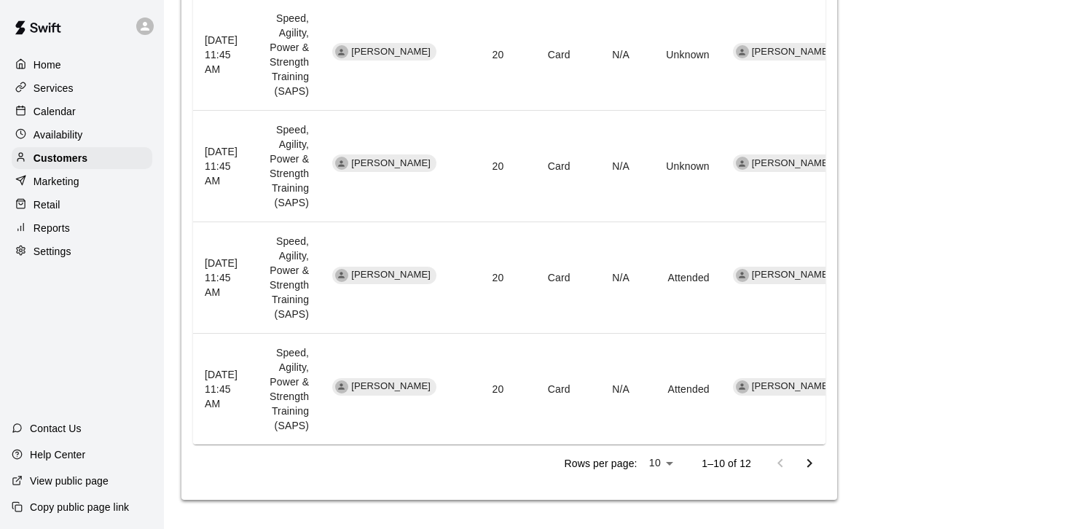
click at [814, 468] on icon "Go to next page" at bounding box center [809, 463] width 17 height 17
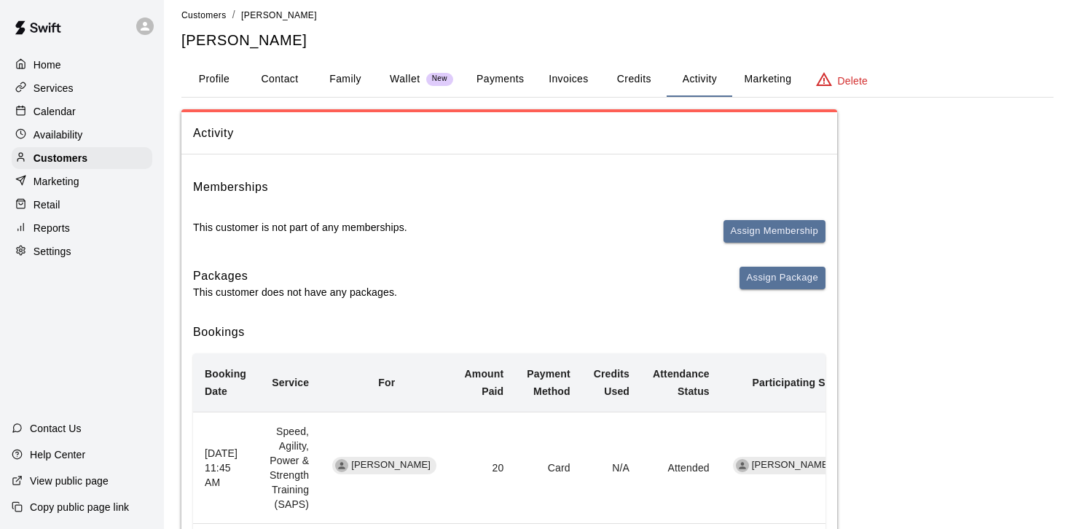
scroll to position [0, 0]
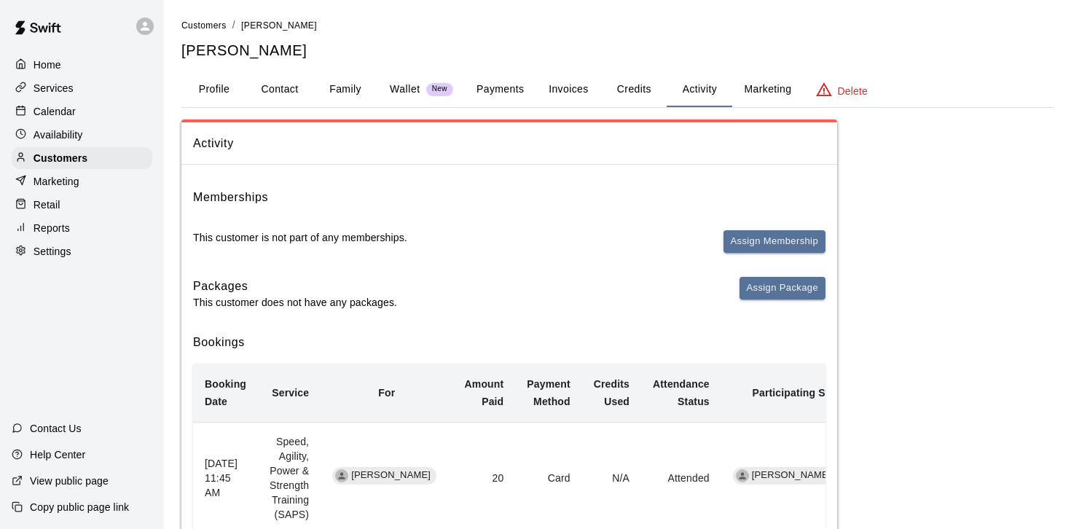
click at [514, 95] on button "Payments" at bounding box center [500, 89] width 71 height 35
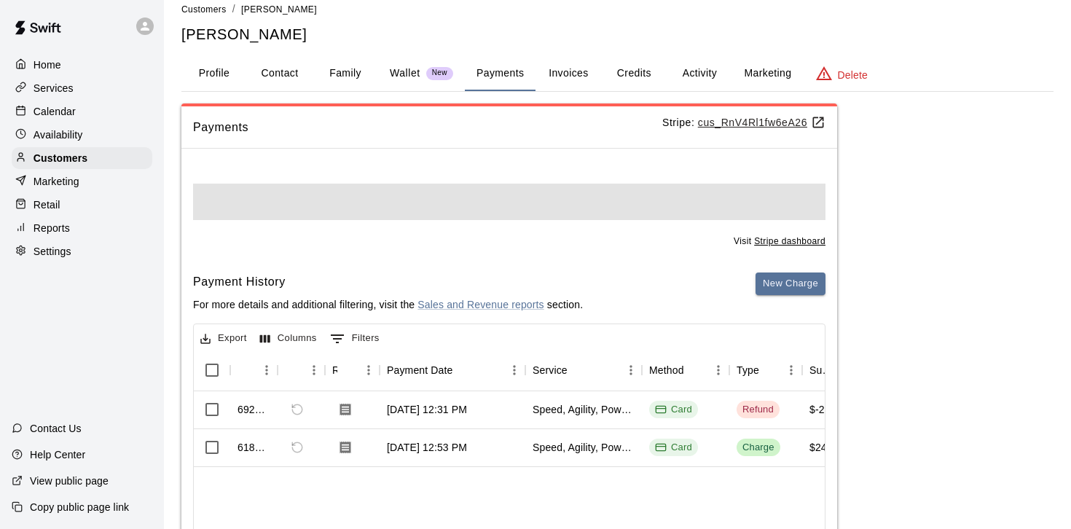
scroll to position [17, 0]
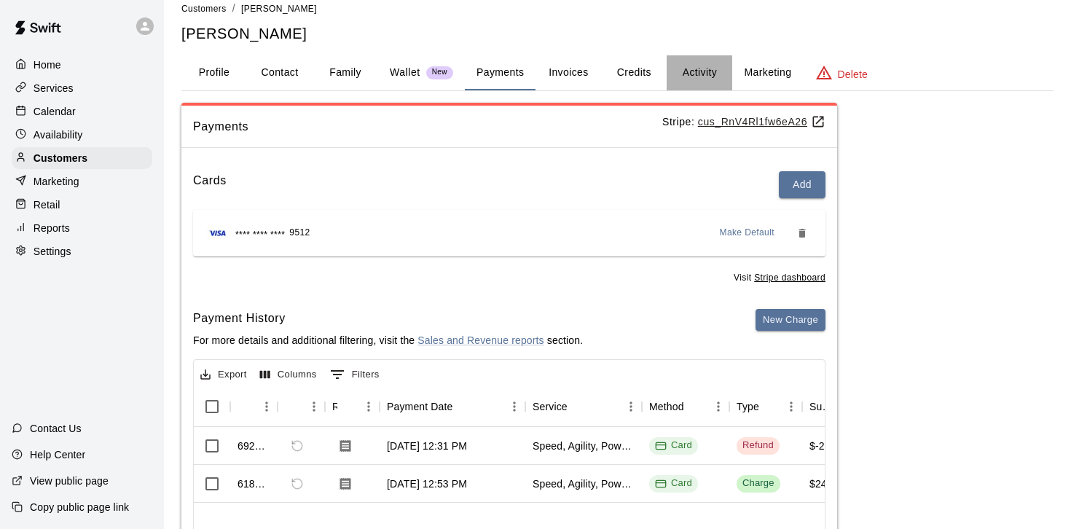
click at [711, 80] on button "Activity" at bounding box center [700, 72] width 66 height 35
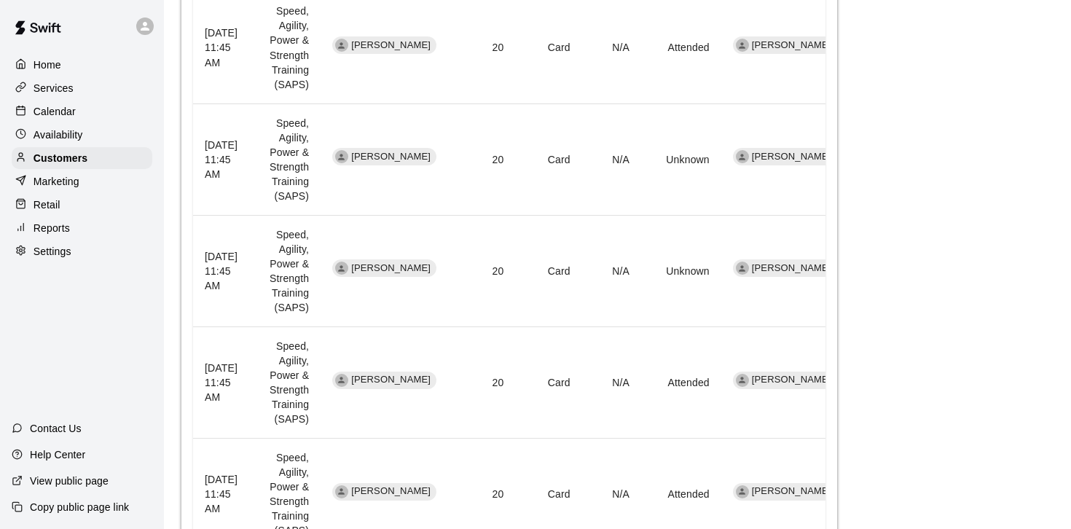
scroll to position [1093, 0]
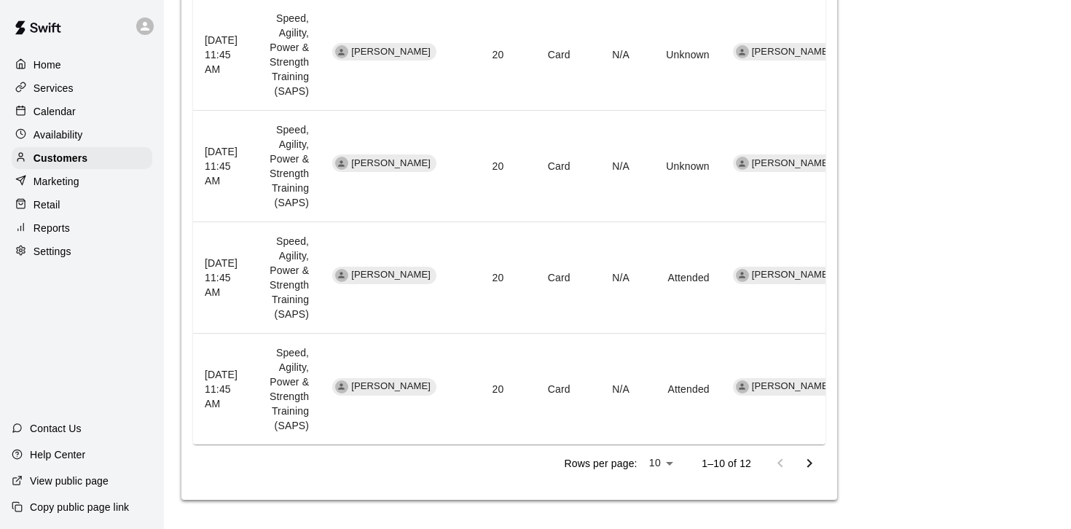
click at [812, 462] on icon "Go to next page" at bounding box center [809, 463] width 17 height 17
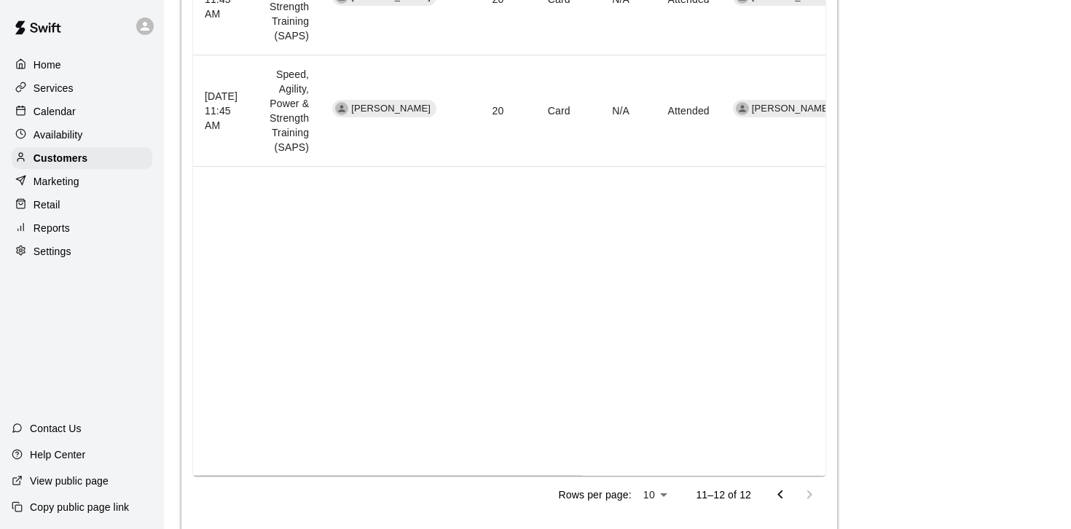
scroll to position [510, 0]
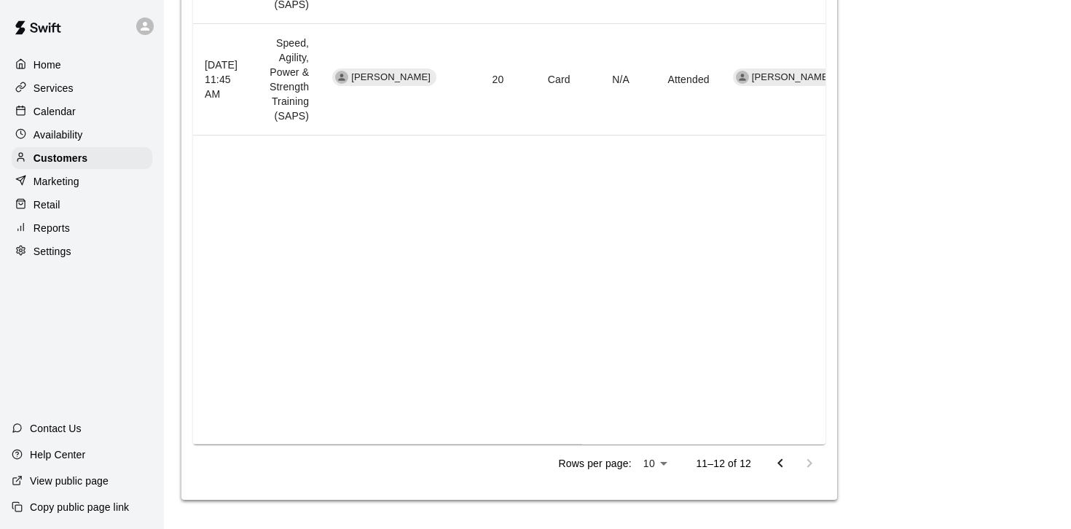
click at [780, 463] on icon "Go to previous page" at bounding box center [780, 463] width 17 height 17
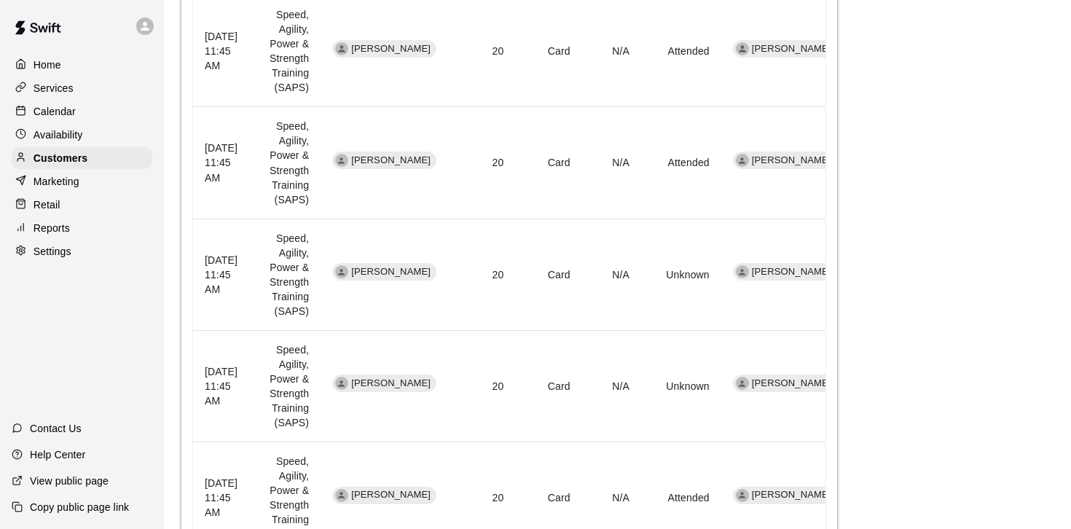
scroll to position [831, 0]
